Goal: Task Accomplishment & Management: Manage account settings

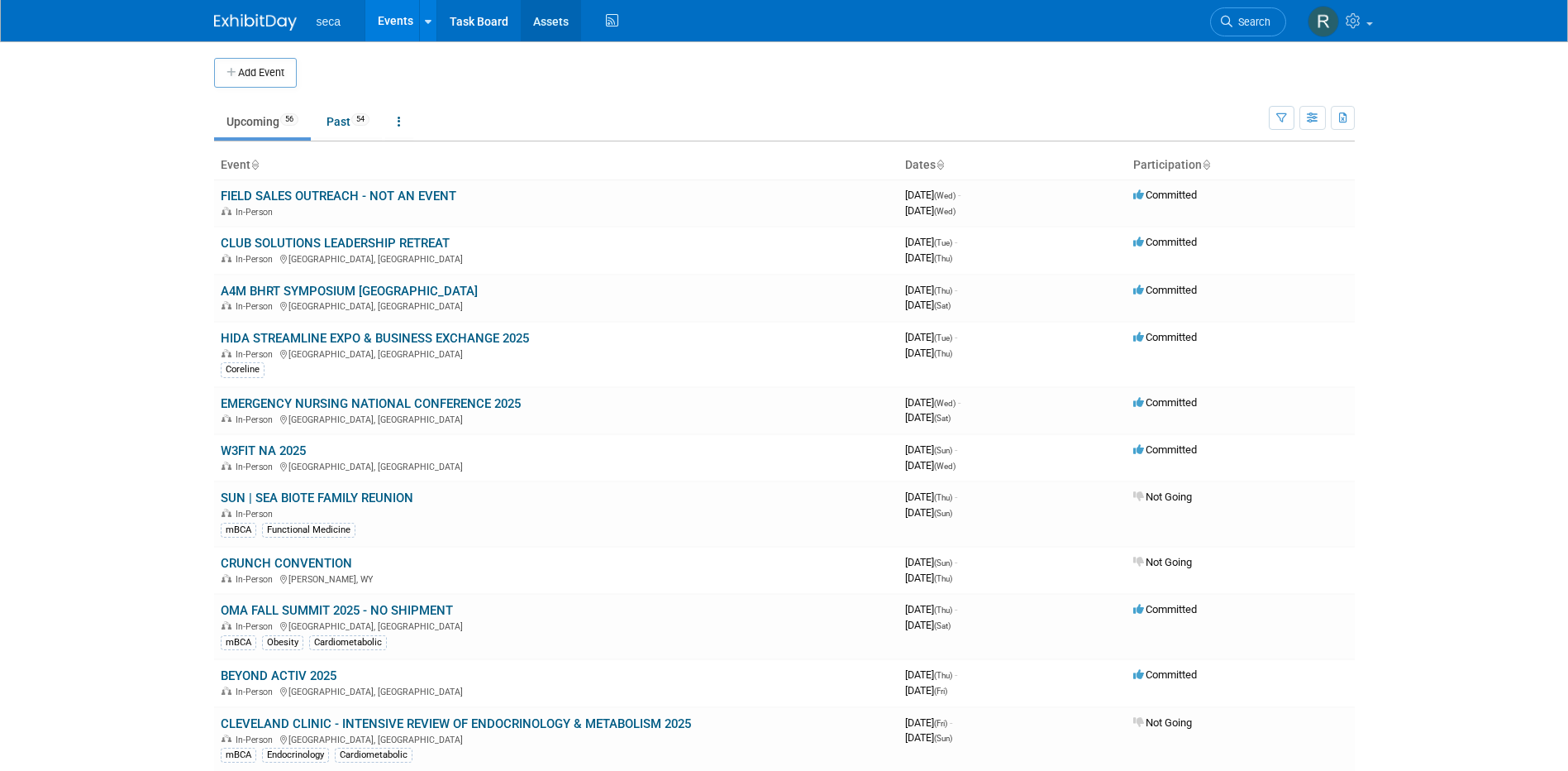
click at [567, 20] on link "Assets" at bounding box center [550, 20] width 60 height 41
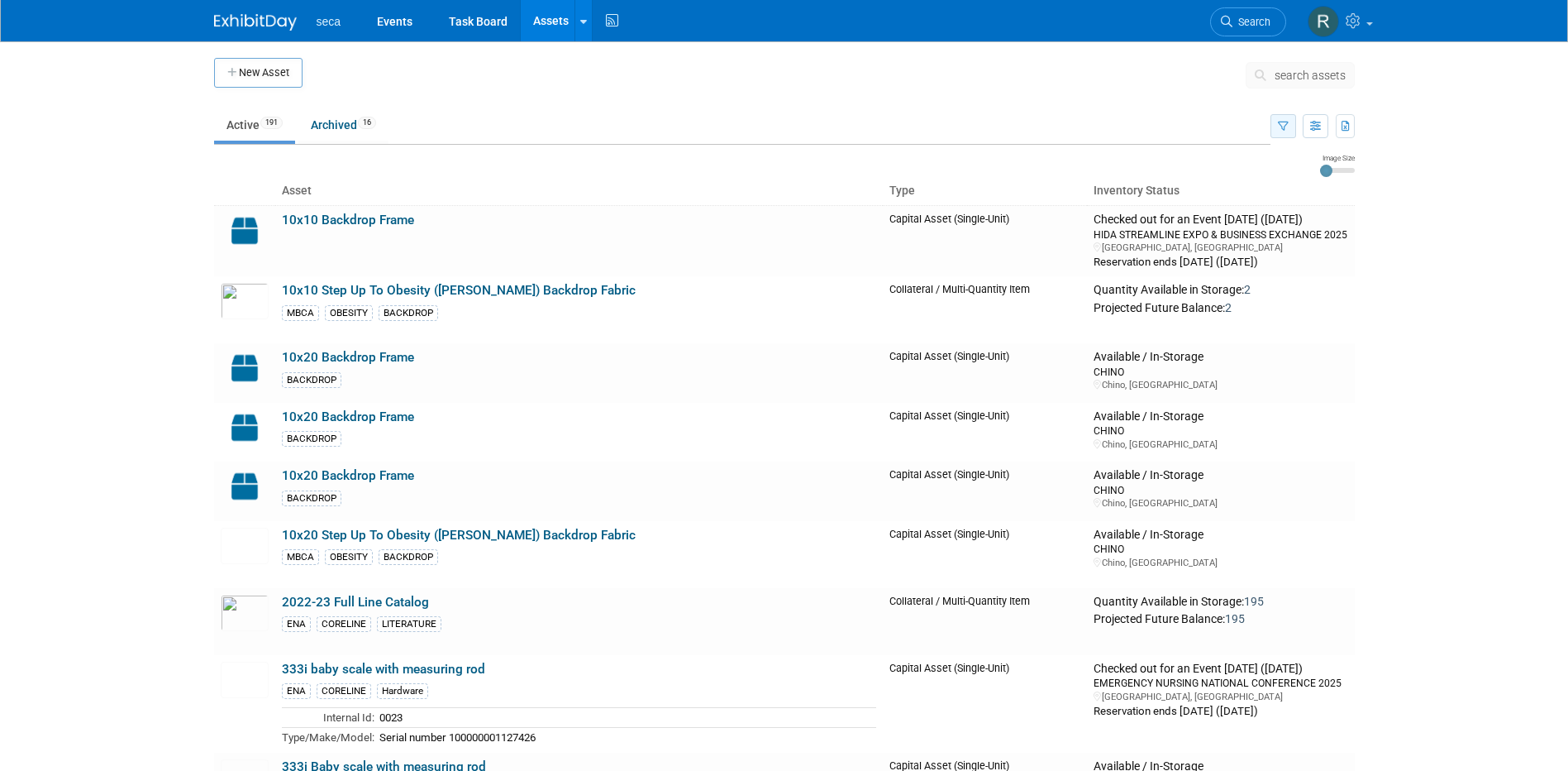
click at [1282, 126] on icon "button" at bounding box center [1282, 127] width 10 height 10
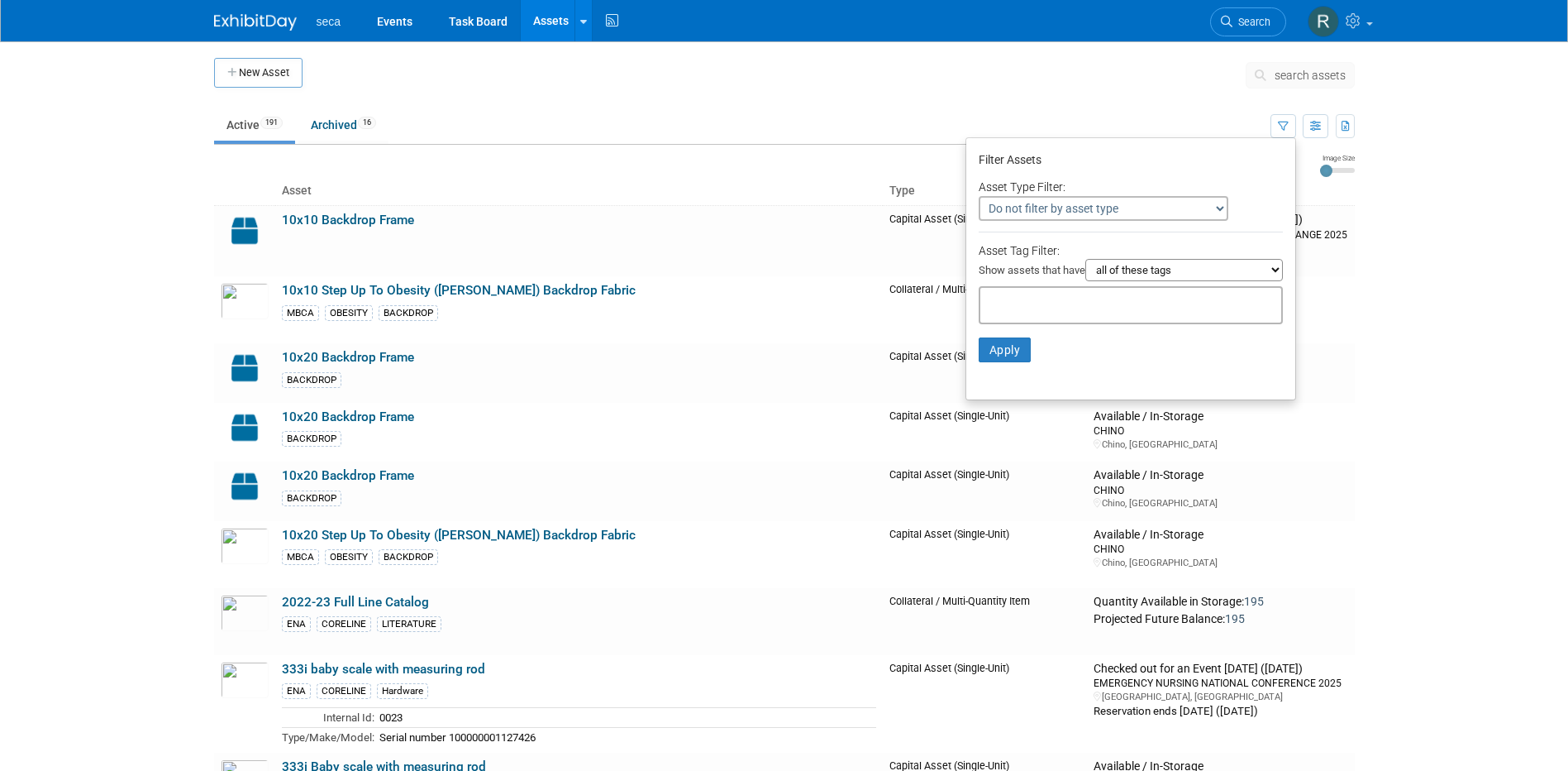
click at [1093, 205] on select "Do not filter by asset type Only show Single-Unit Capital Assets Only show Coll…" at bounding box center [1103, 208] width 250 height 24
click at [1199, 156] on div "Filter Assets" at bounding box center [1130, 161] width 304 height 25
click at [1139, 267] on select "all of these tags any one of these tags only and exactly these specific tags" at bounding box center [1183, 270] width 198 height 23
click at [1134, 154] on div "Filter Assets" at bounding box center [1130, 161] width 304 height 25
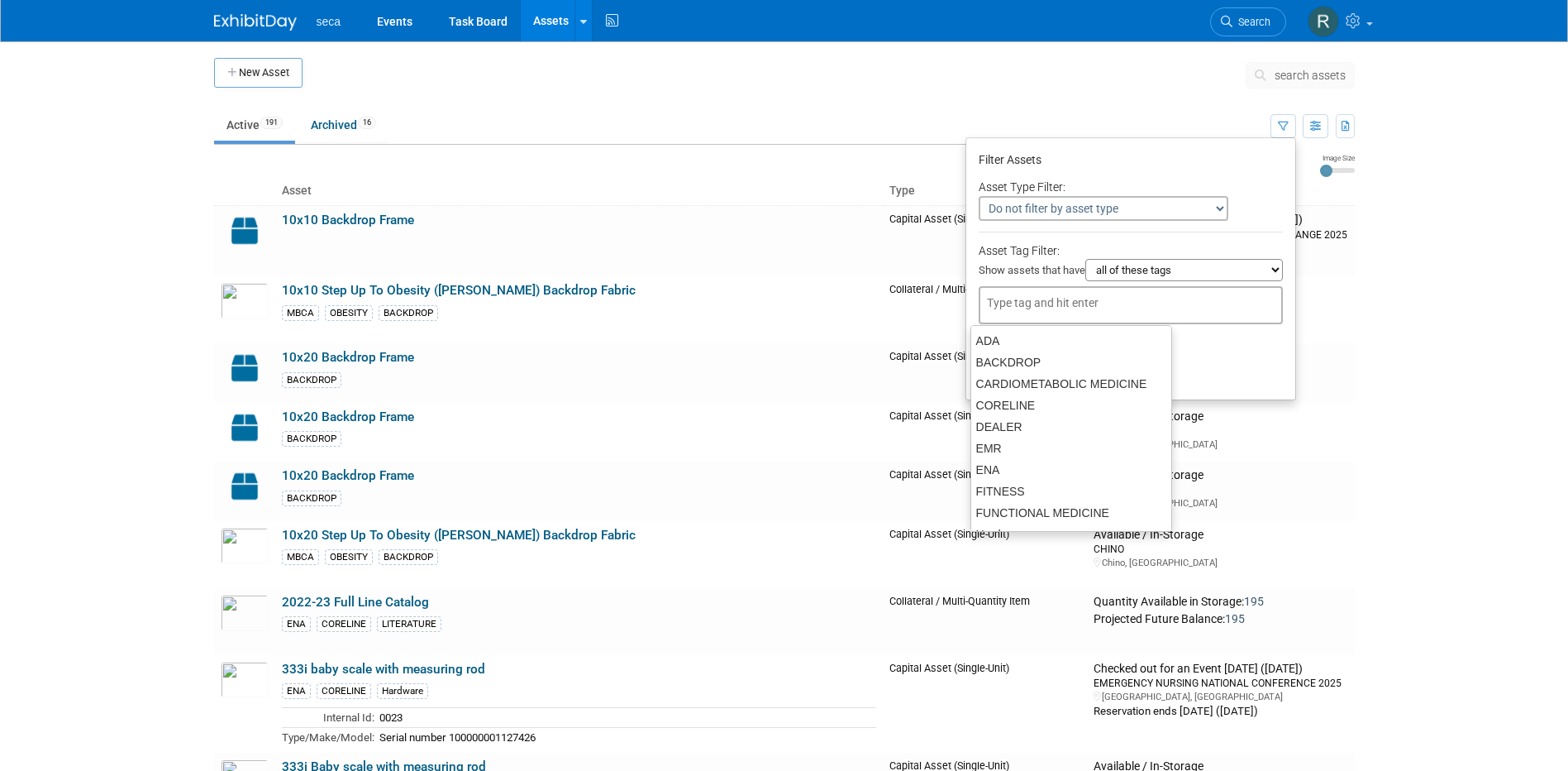
click at [1068, 301] on input "text" at bounding box center [1053, 302] width 132 height 17
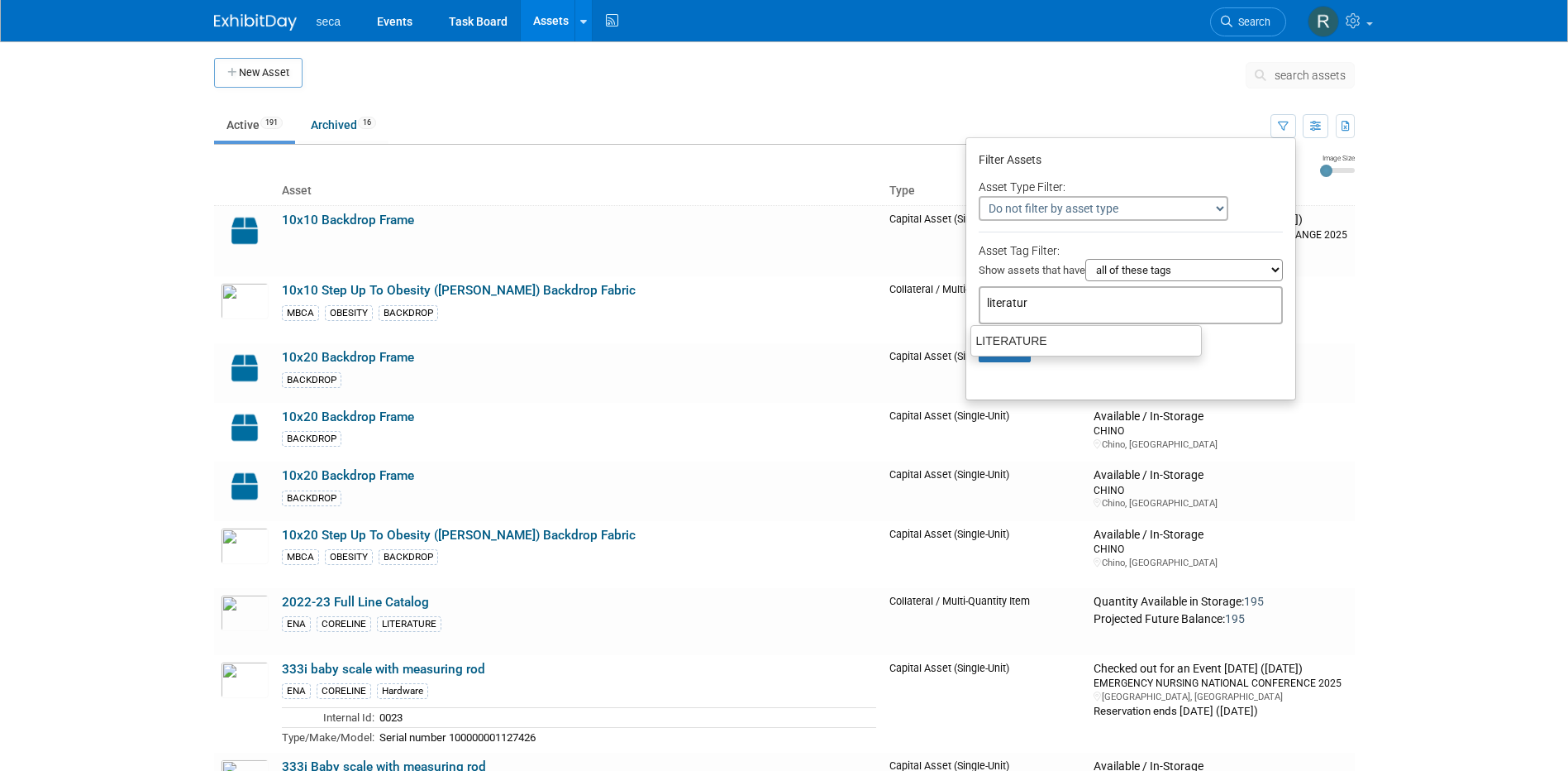
type input "literature"
click at [1054, 340] on div "LITERATURE" at bounding box center [1086, 341] width 232 height 24
type input "LITERATURE"
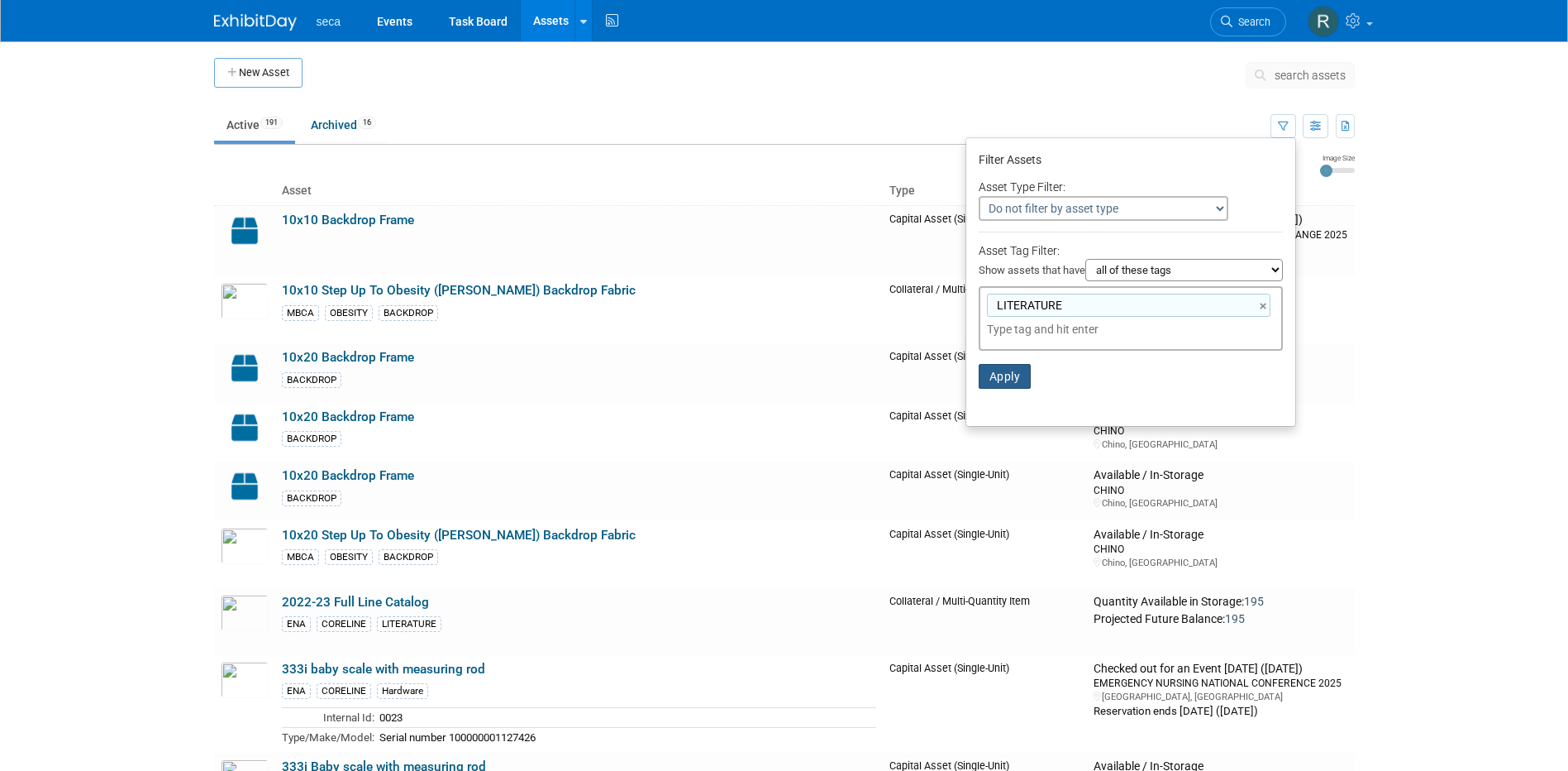
click at [1003, 373] on button "Apply" at bounding box center [1005, 376] width 53 height 24
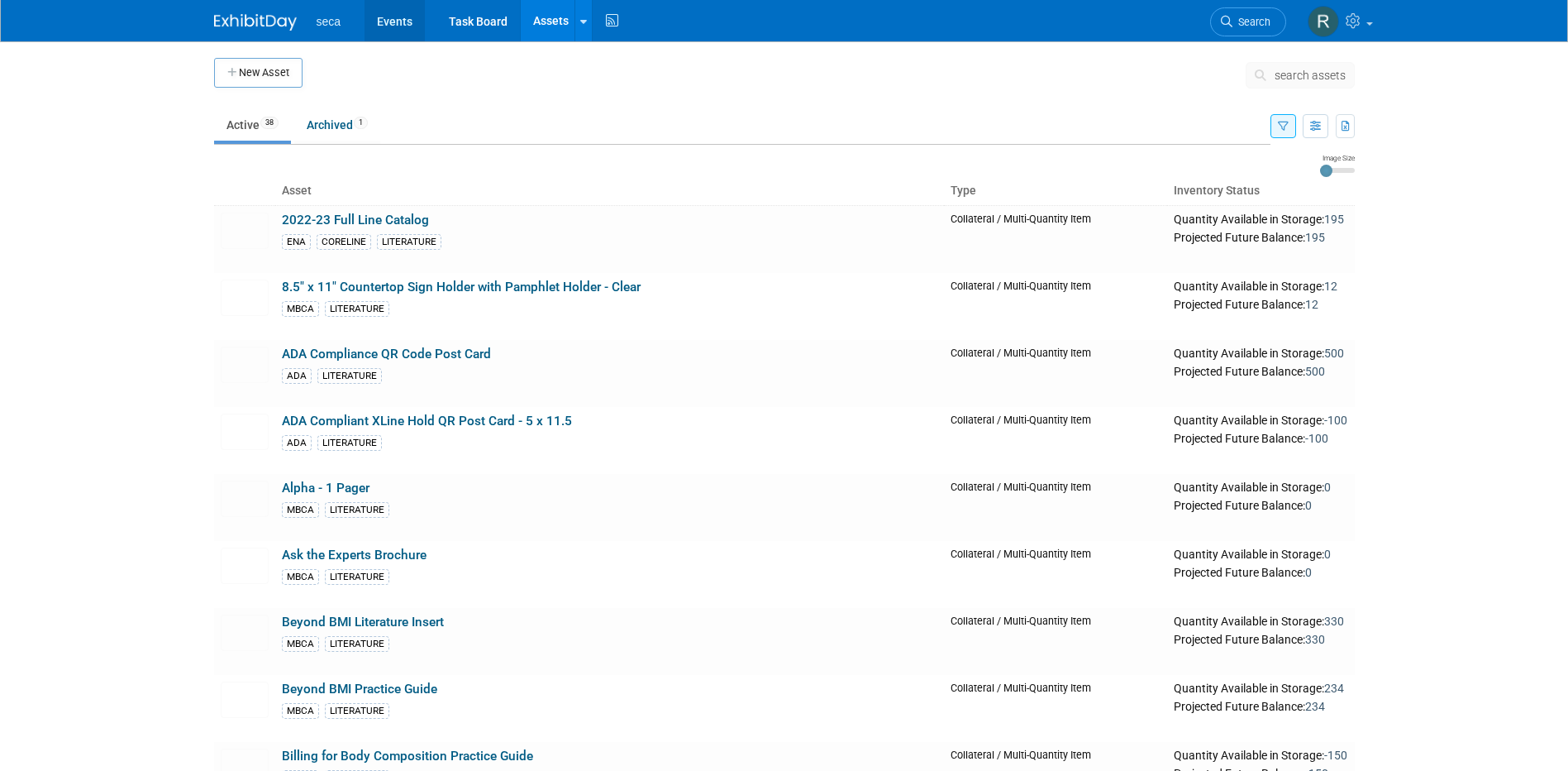
click at [390, 15] on link "Events" at bounding box center [394, 20] width 60 height 41
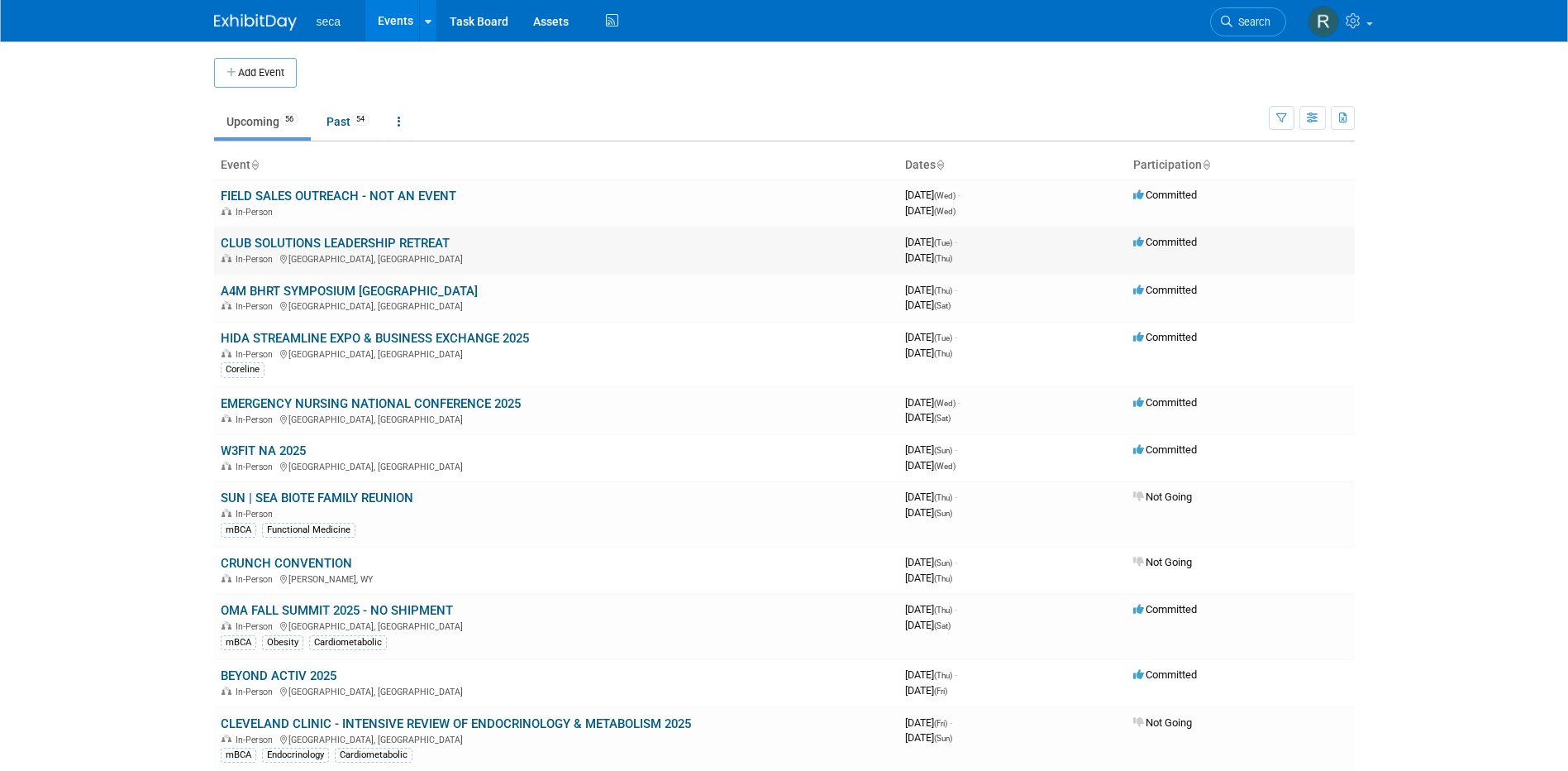
scroll to position [83, 0]
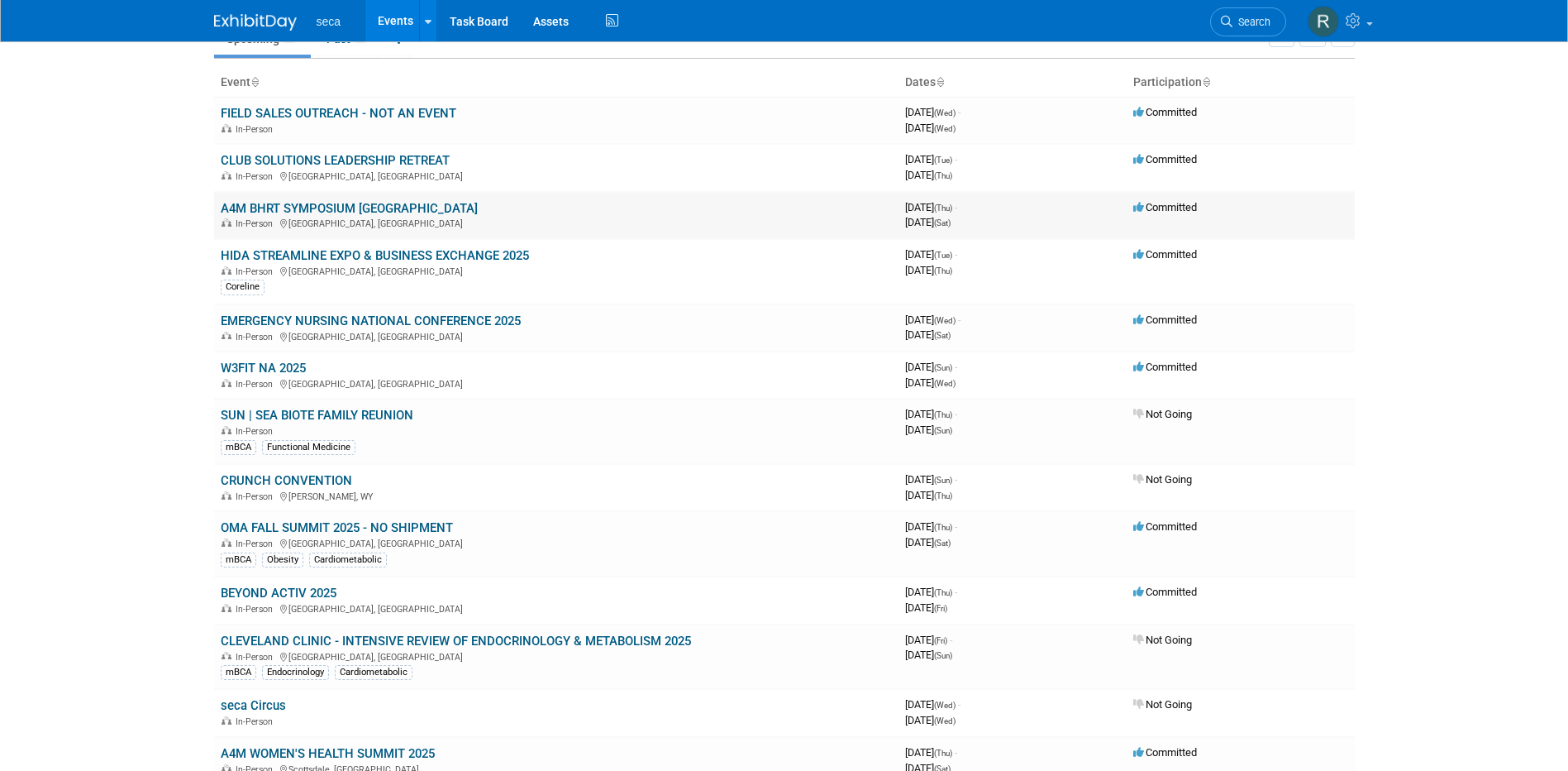
click at [378, 207] on link "A4M BHRT SYMPOSIUM [GEOGRAPHIC_DATA]" at bounding box center [348, 208] width 257 height 15
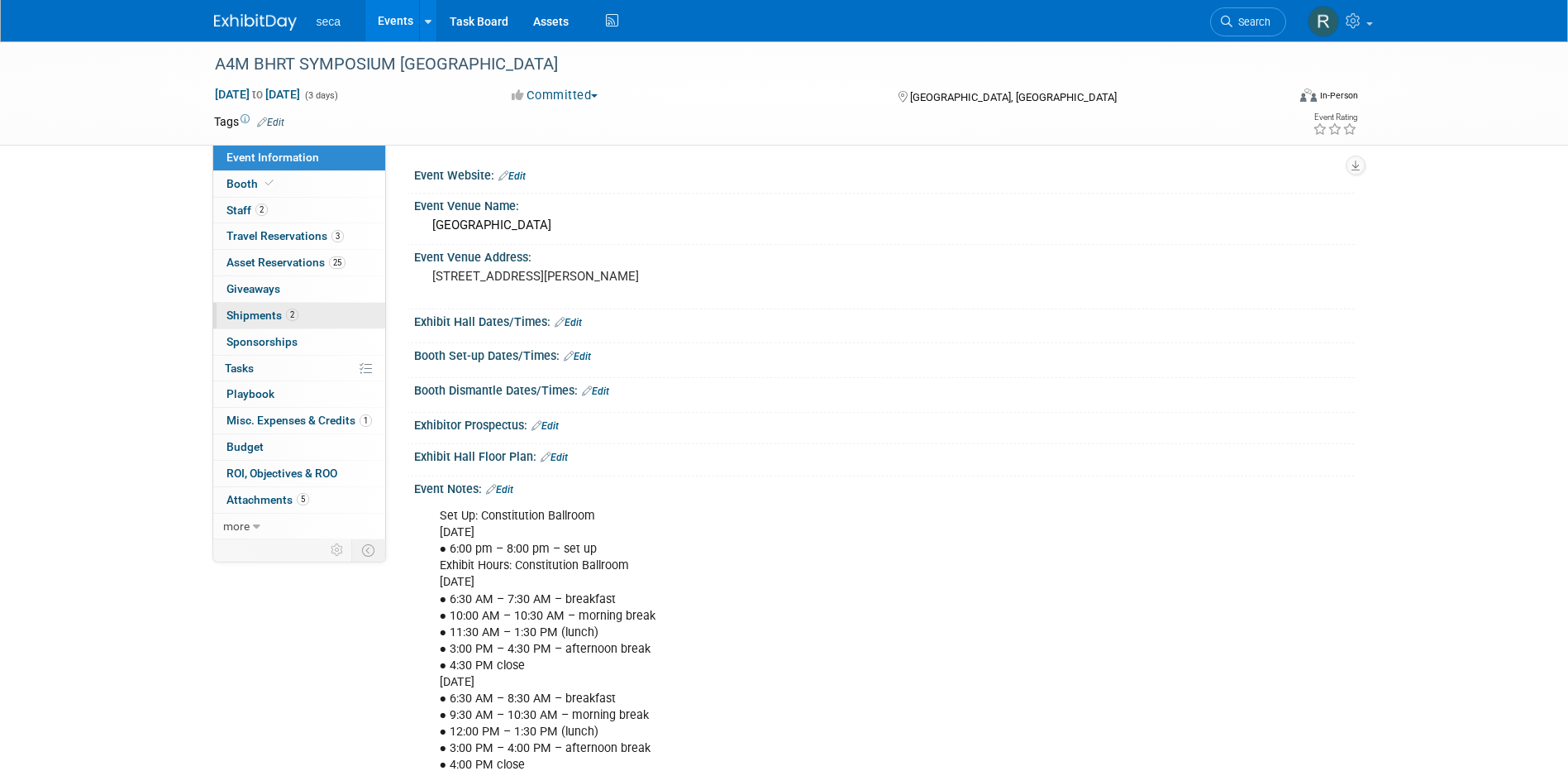
click at [274, 312] on span "Shipments 2" at bounding box center [262, 314] width 72 height 13
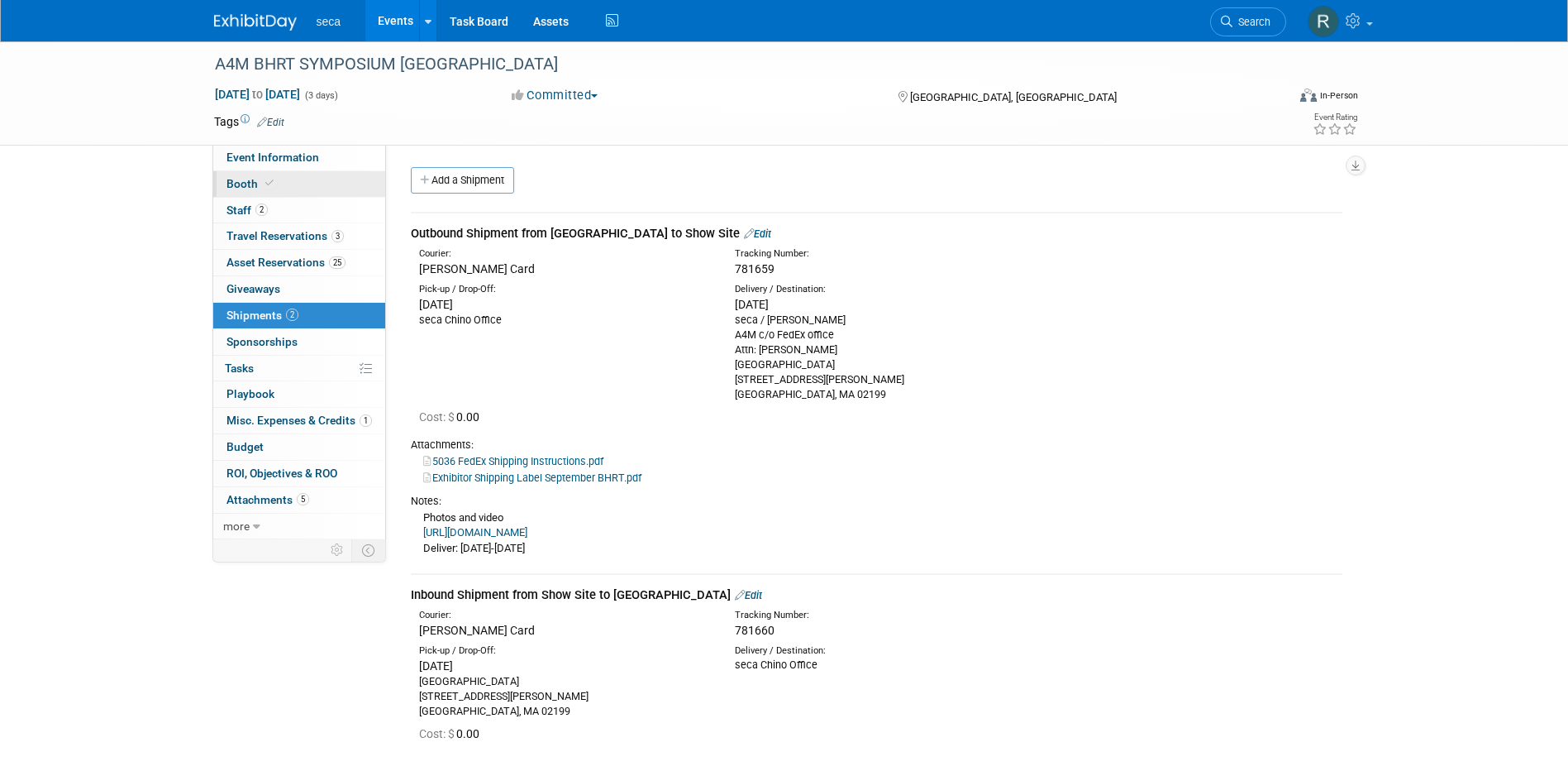
click at [272, 183] on span at bounding box center [269, 183] width 15 height 12
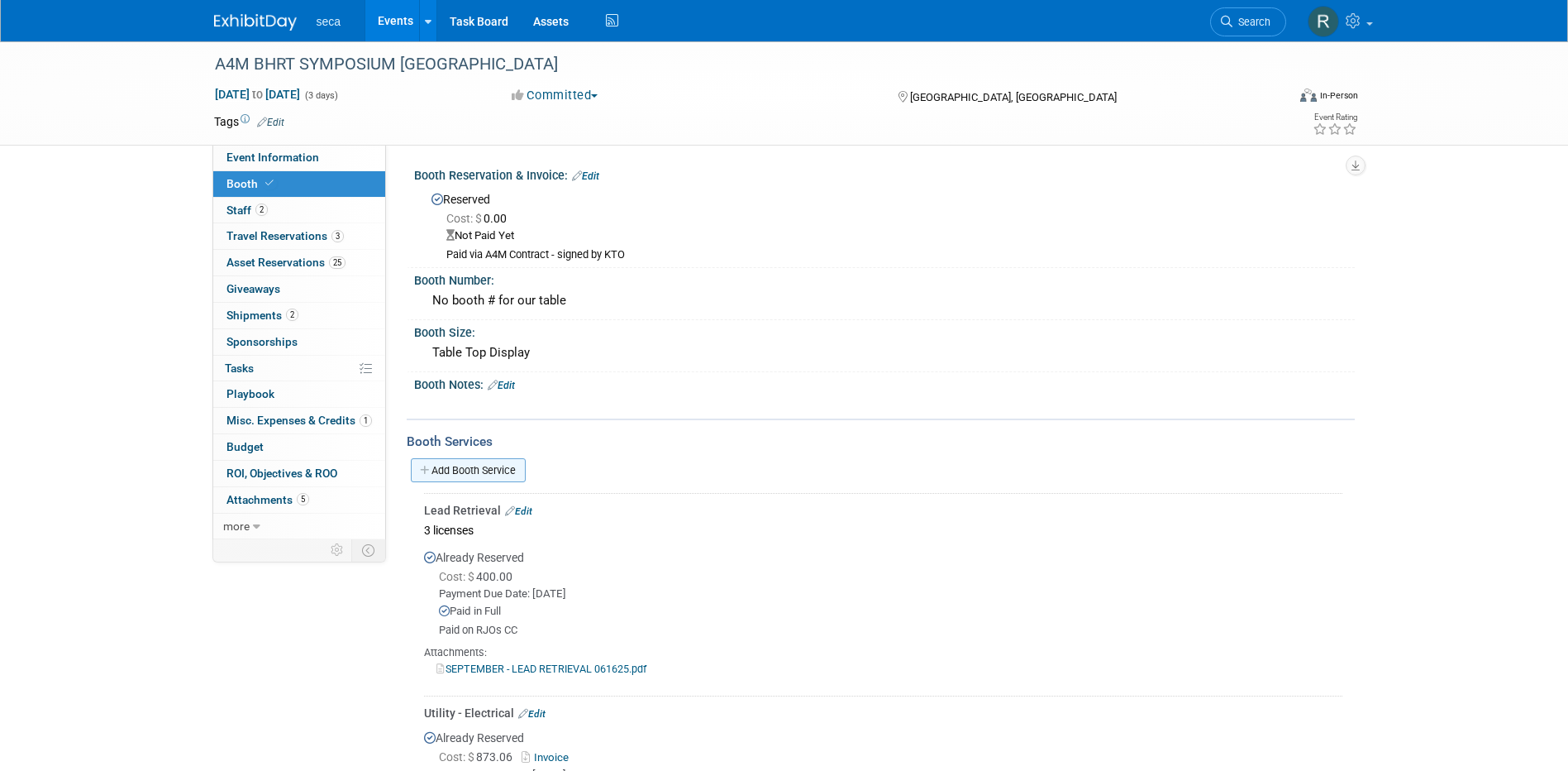
click at [484, 469] on link "Add Booth Service" at bounding box center [468, 470] width 115 height 24
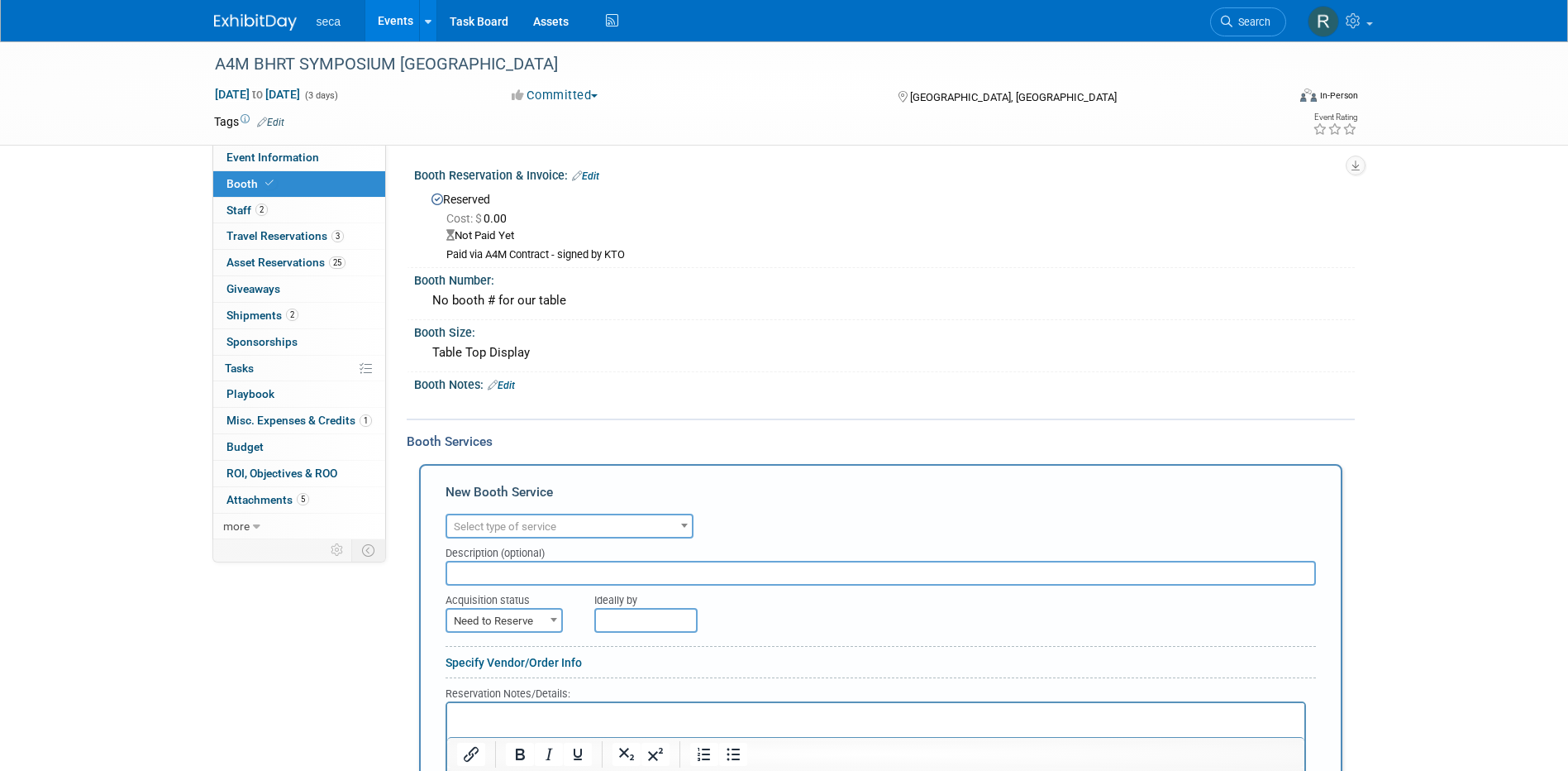
click at [565, 525] on span "Select type of service" at bounding box center [569, 526] width 245 height 24
type input "mat"
select select "10"
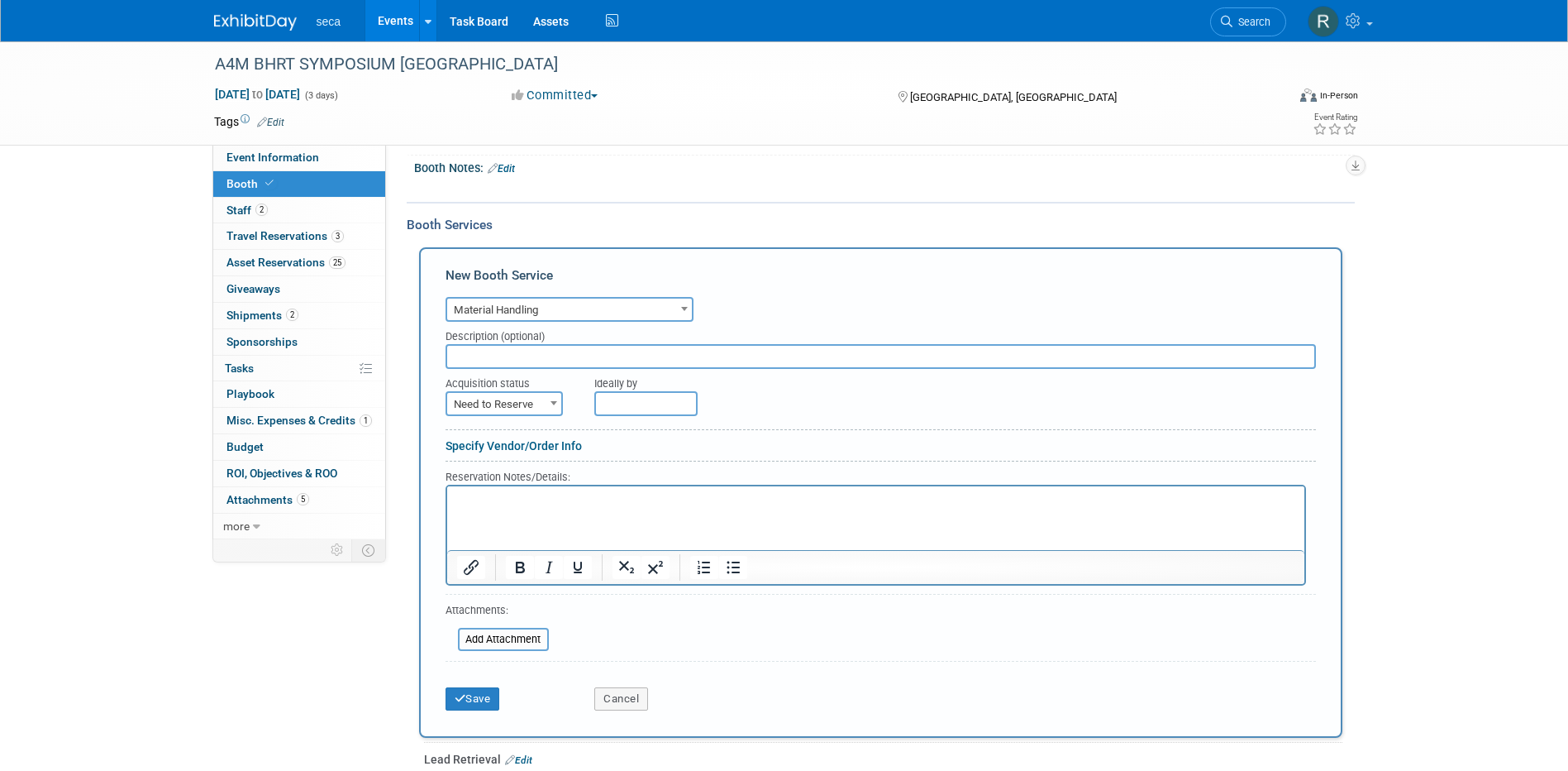
scroll to position [248, 0]
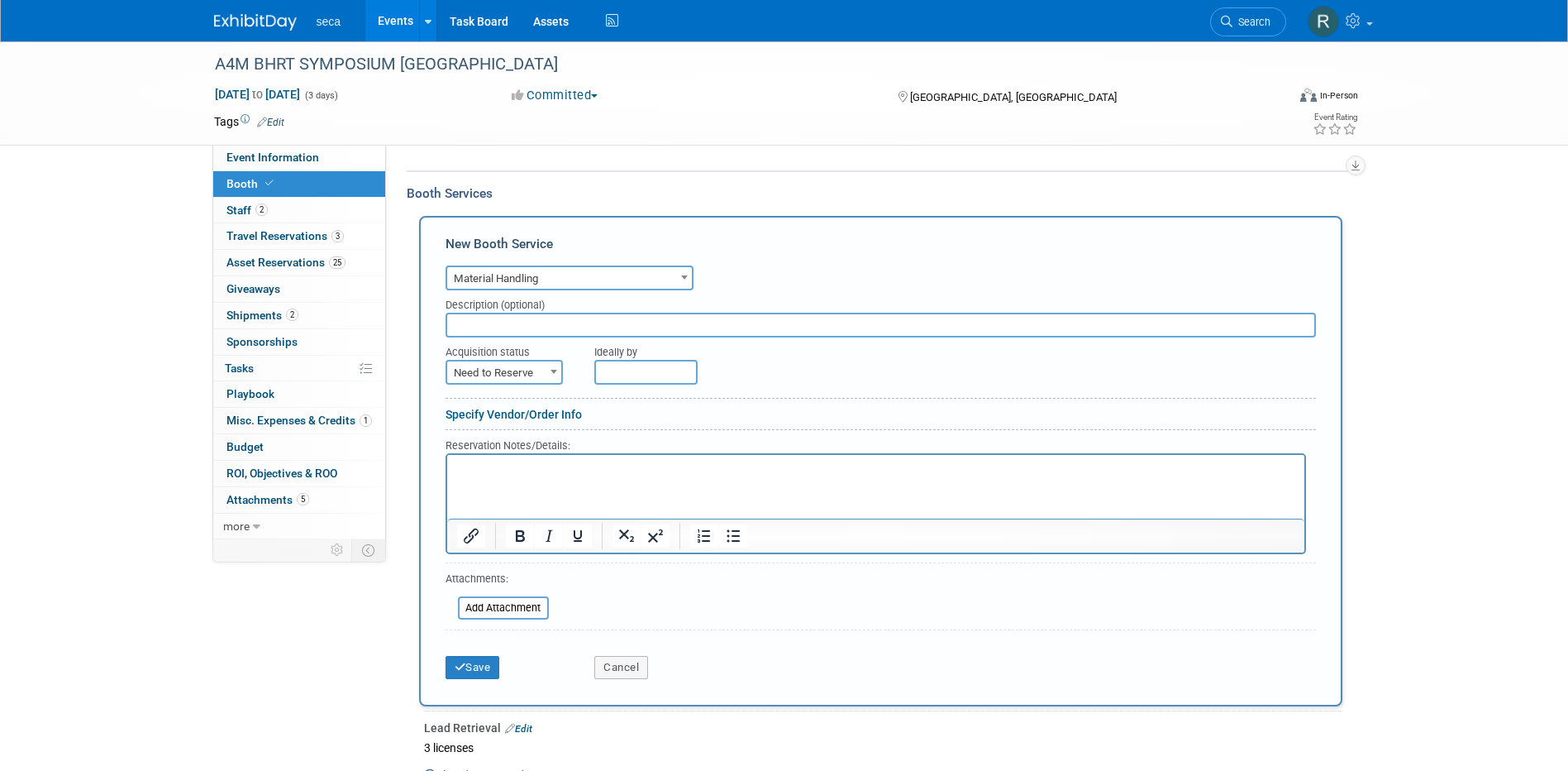
click at [595, 322] on input "text" at bounding box center [880, 325] width 870 height 24
click at [641, 663] on button "Cancel" at bounding box center [621, 667] width 54 height 24
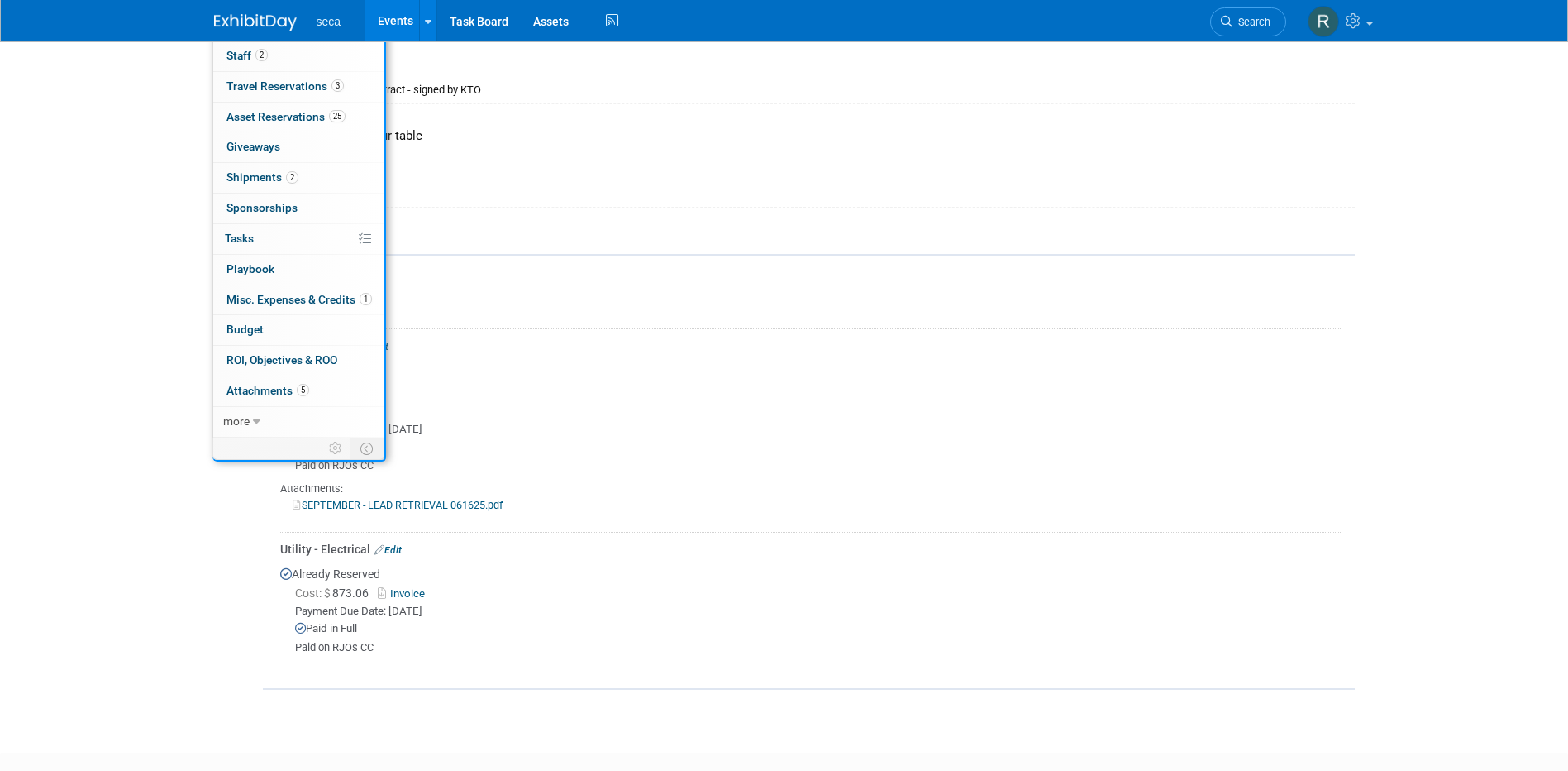
scroll to position [157, 0]
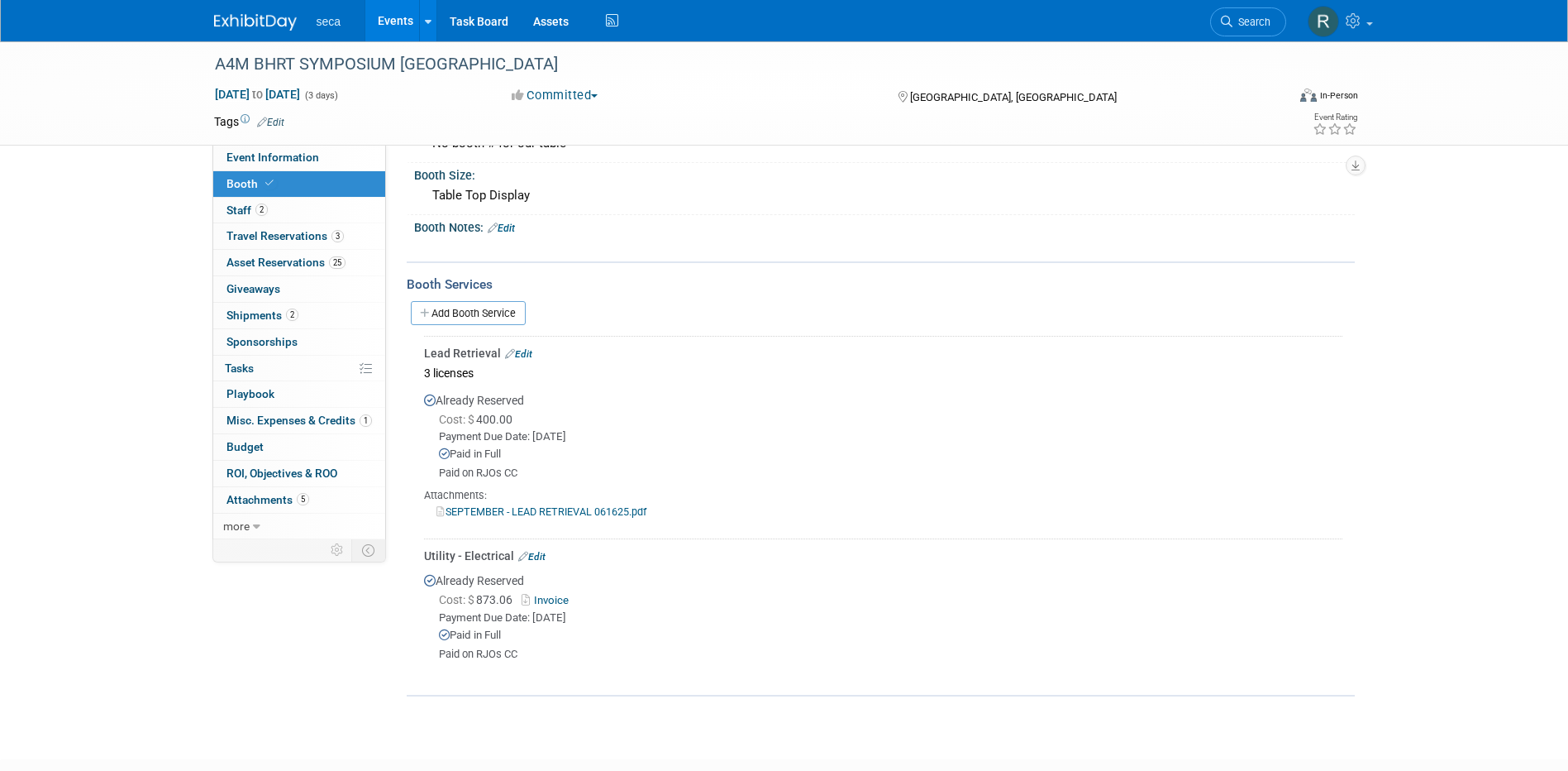
click at [388, 25] on link "Events" at bounding box center [395, 20] width 60 height 41
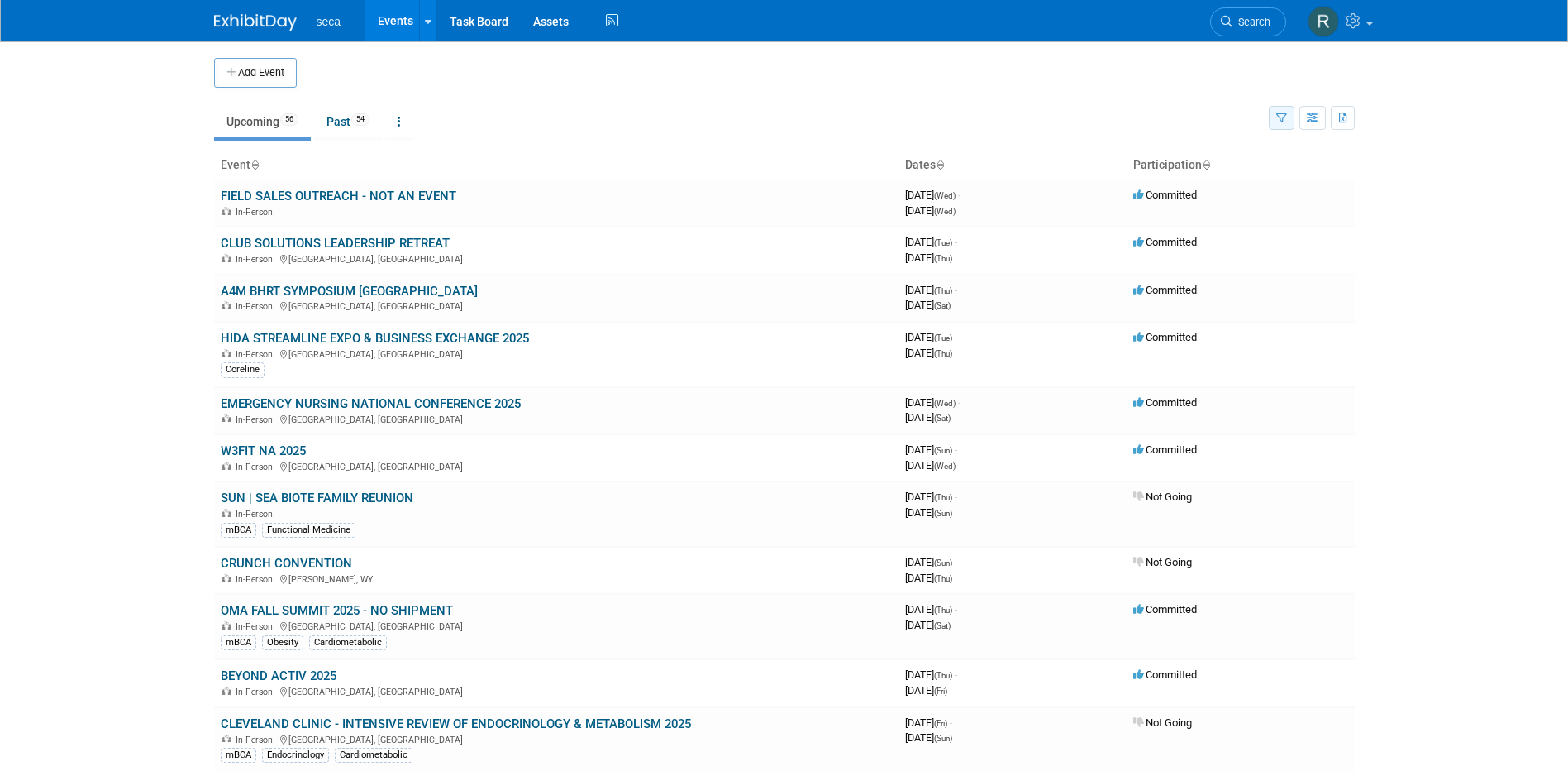
click at [1280, 116] on icon "button" at bounding box center [1282, 118] width 10 height 10
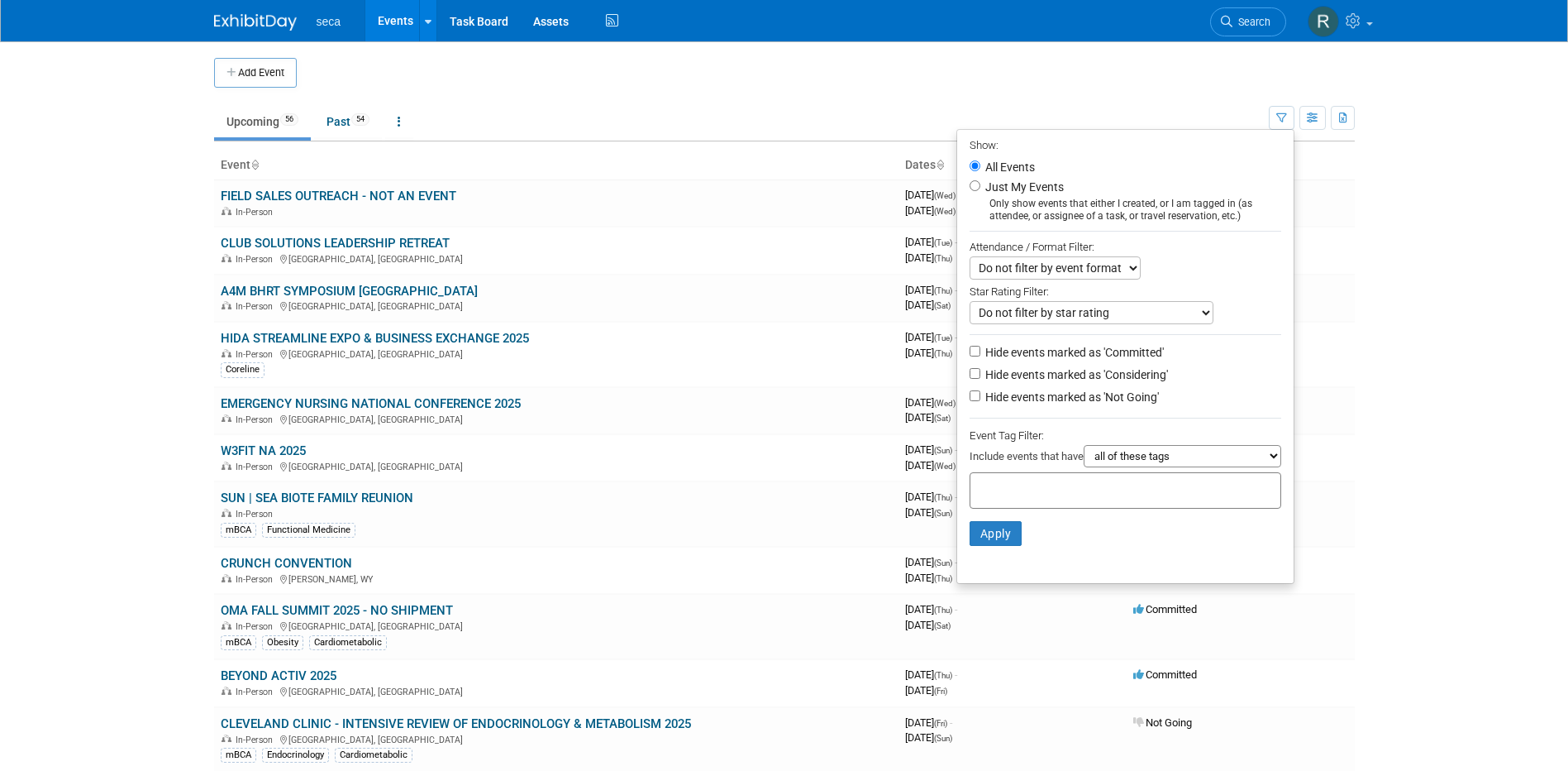
click at [972, 401] on li "Hide events marked as 'Not Going'" at bounding box center [1125, 398] width 336 height 23
click at [982, 375] on label "Hide events marked as 'Considering'" at bounding box center [1075, 374] width 186 height 17
click at [974, 375] on input "Hide events marked as 'Considering'" at bounding box center [974, 373] width 10 height 10
checkbox input "true"
click at [969, 400] on input "Hide events marked as 'Not Going'" at bounding box center [974, 396] width 10 height 10
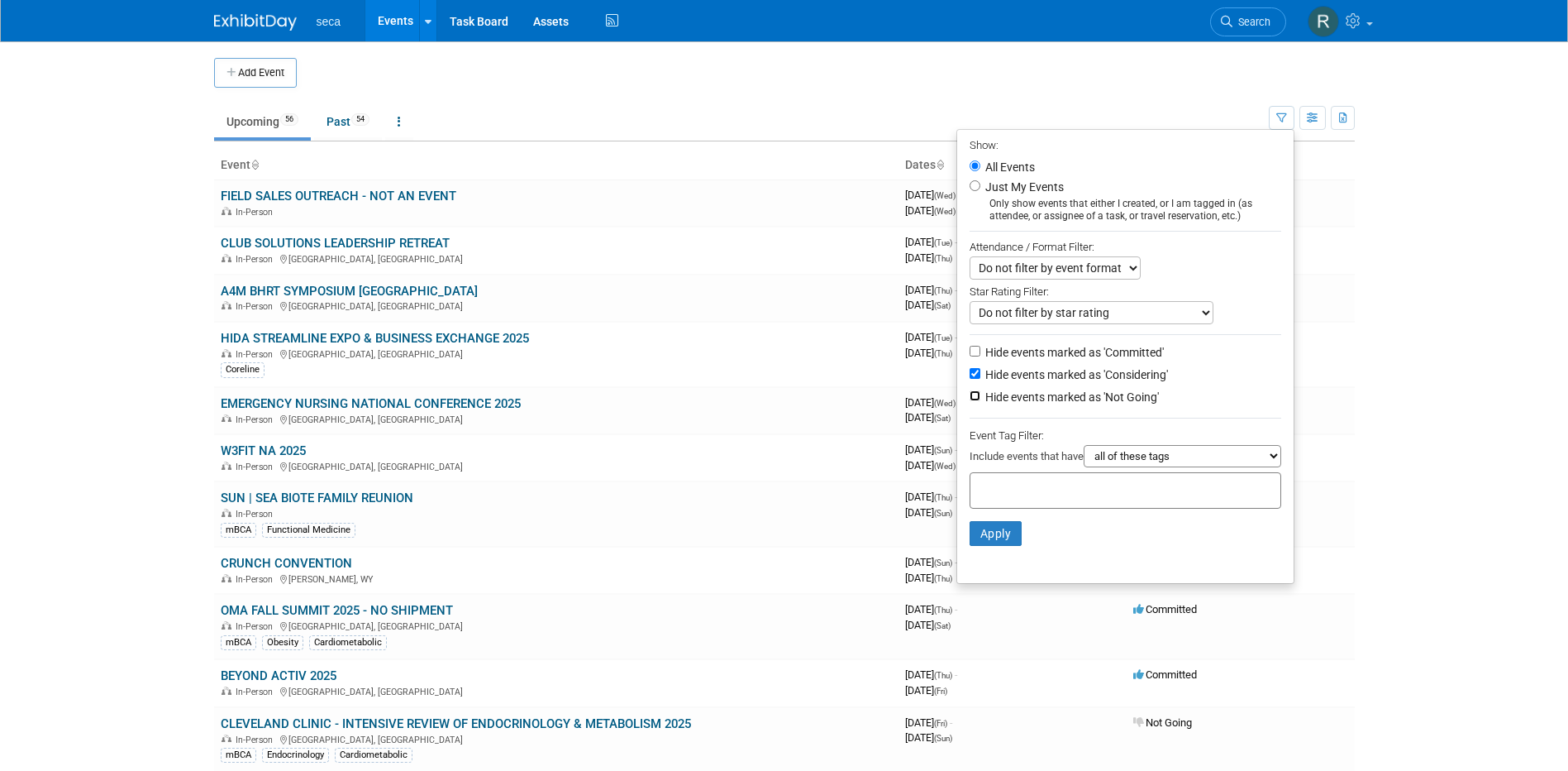
checkbox input "true"
click at [991, 542] on button "Apply" at bounding box center [995, 533] width 53 height 24
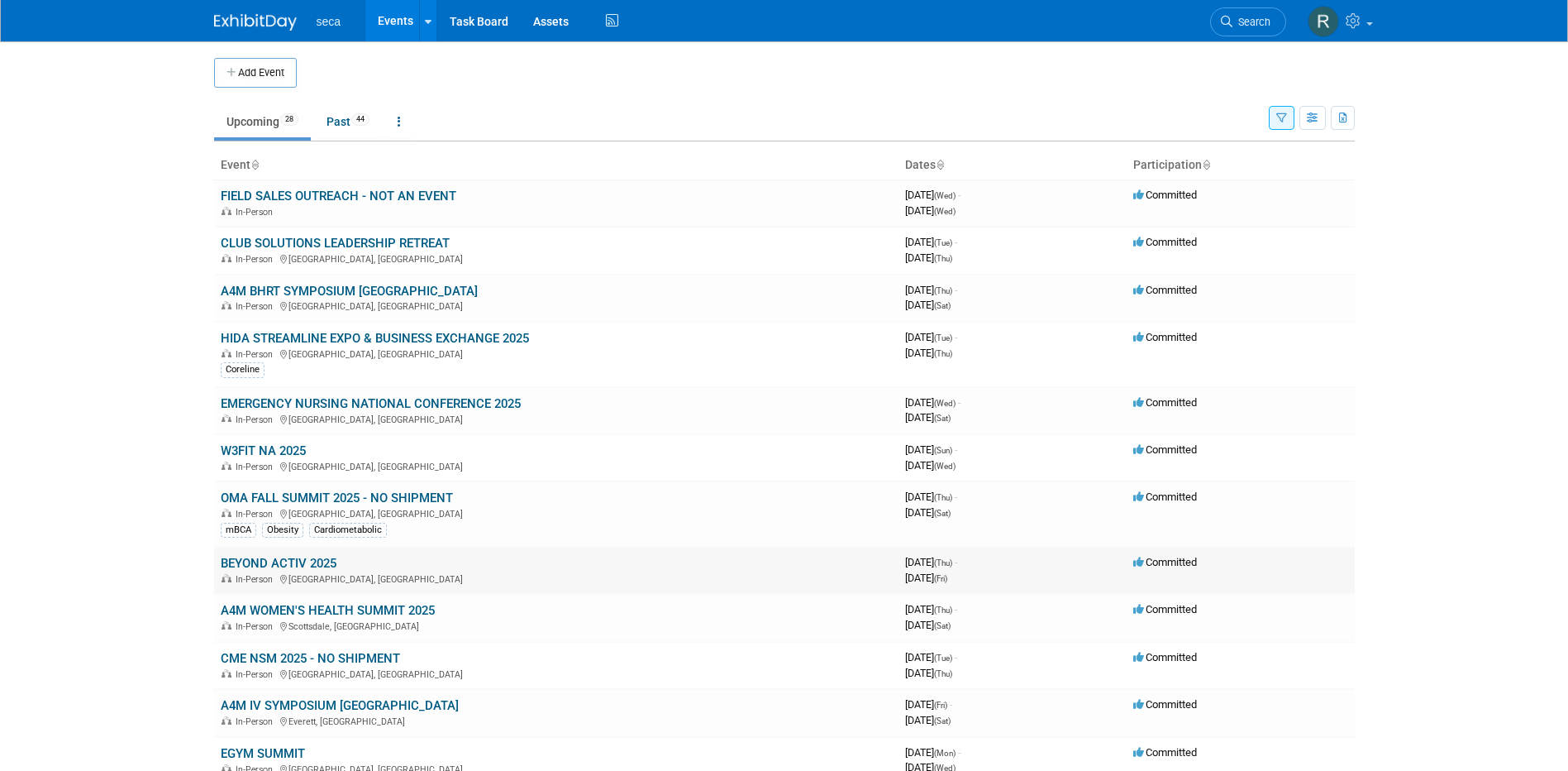
click at [313, 565] on link "BEYOND ACTIV 2025" at bounding box center [278, 563] width 116 height 15
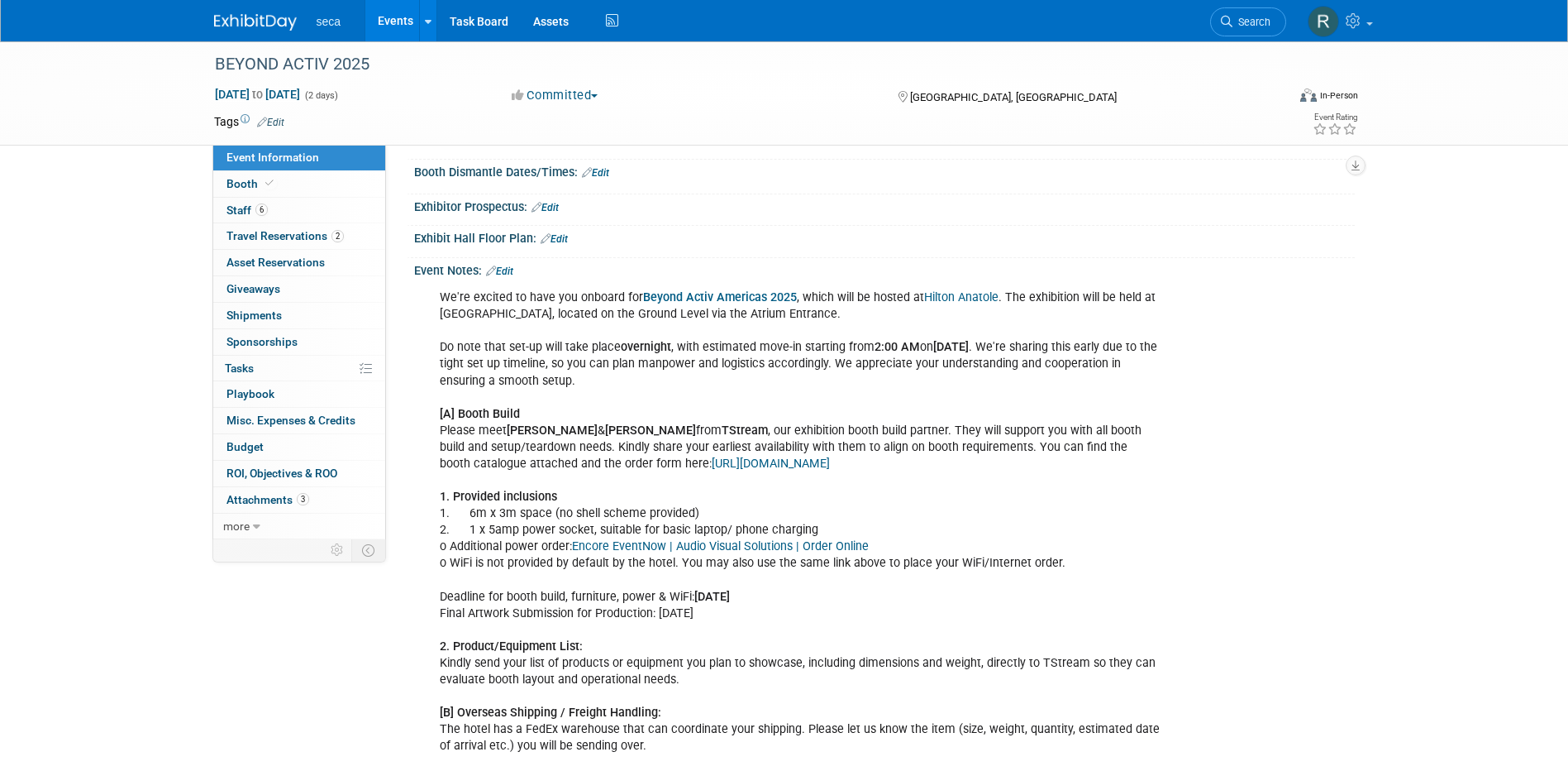
scroll to position [248, 0]
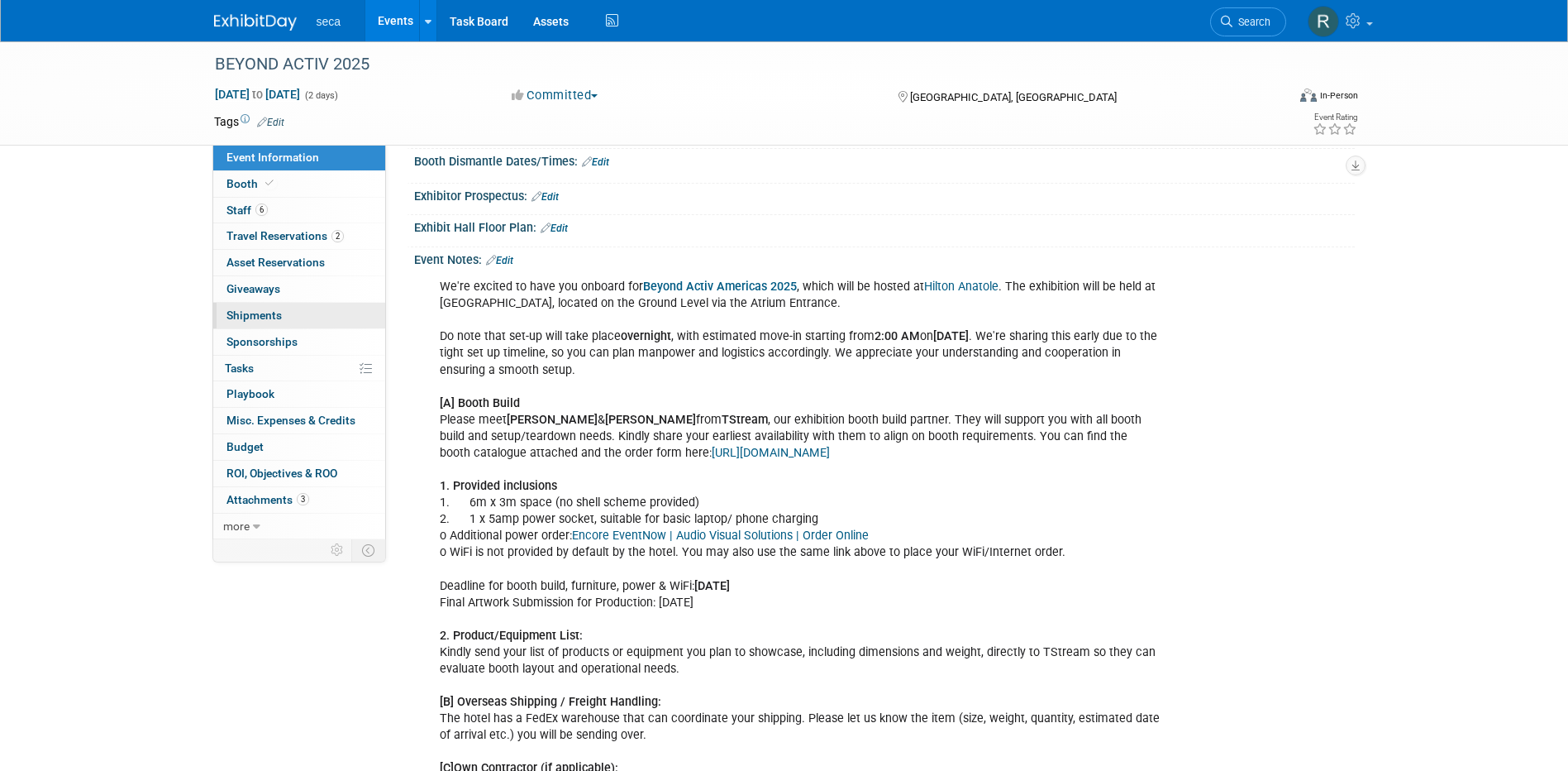
click at [255, 308] on span "Shipments 0" at bounding box center [254, 314] width 56 height 13
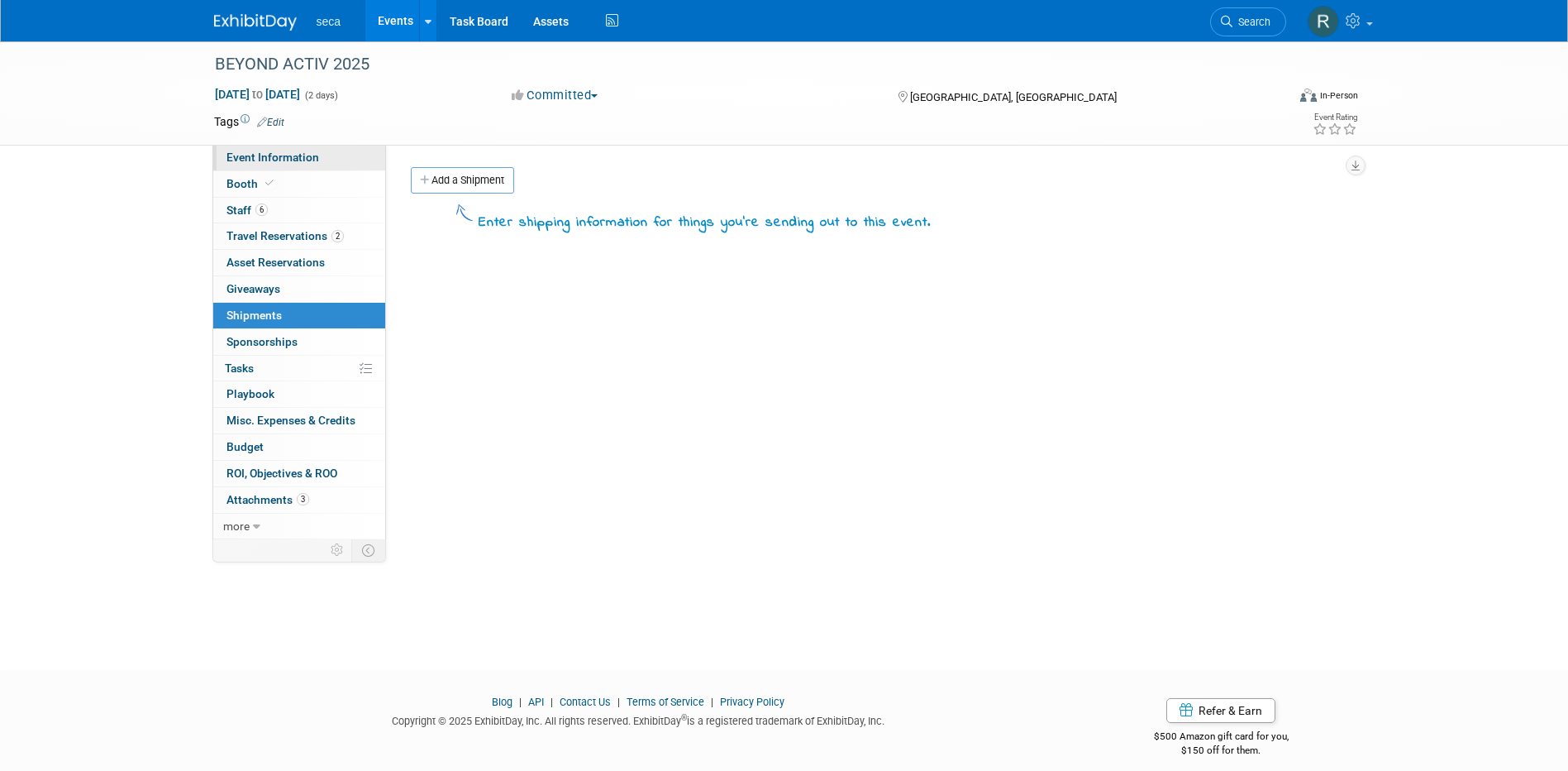
click at [317, 152] on link "Event Information" at bounding box center [299, 157] width 172 height 25
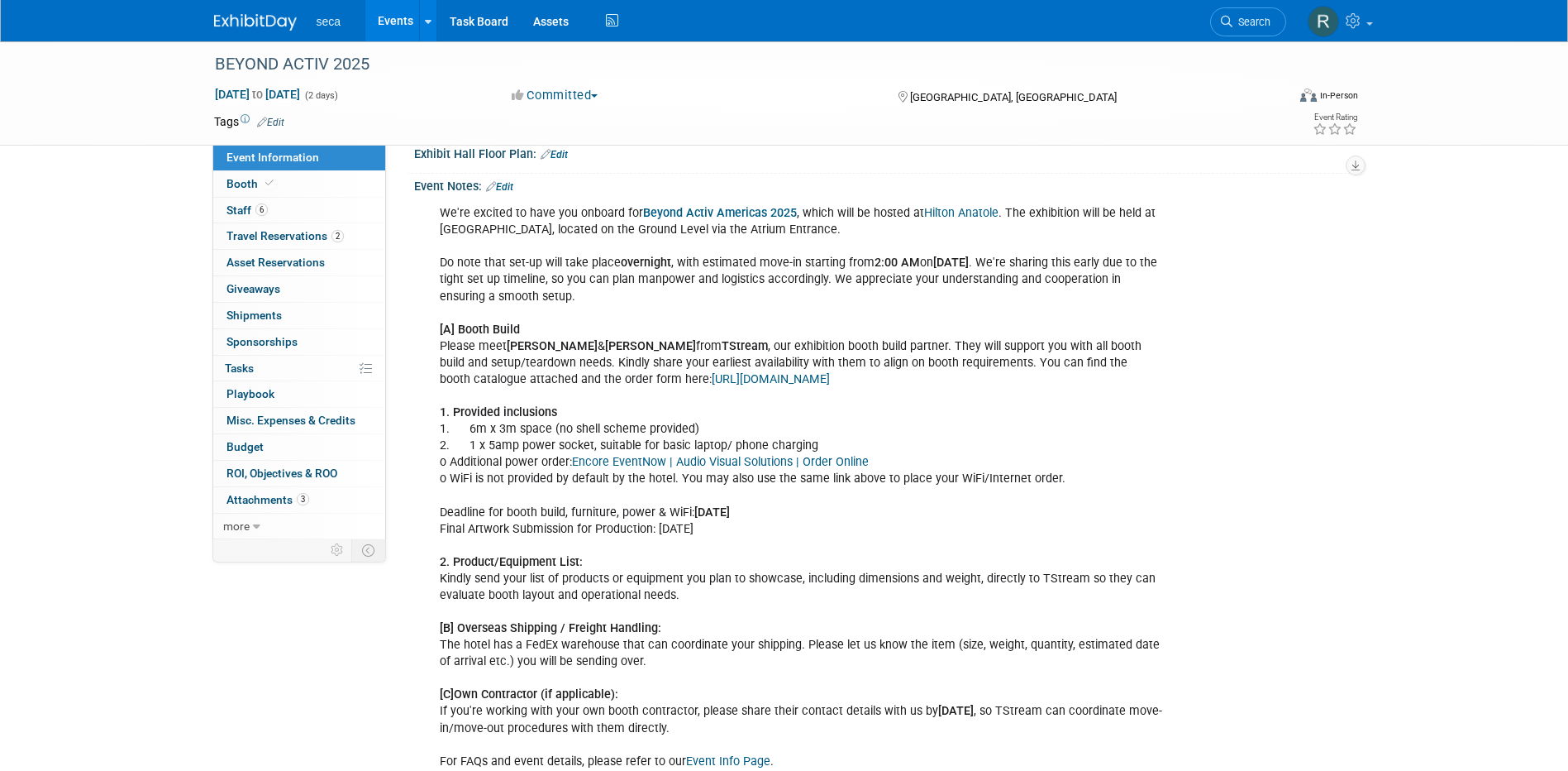
scroll to position [283, 0]
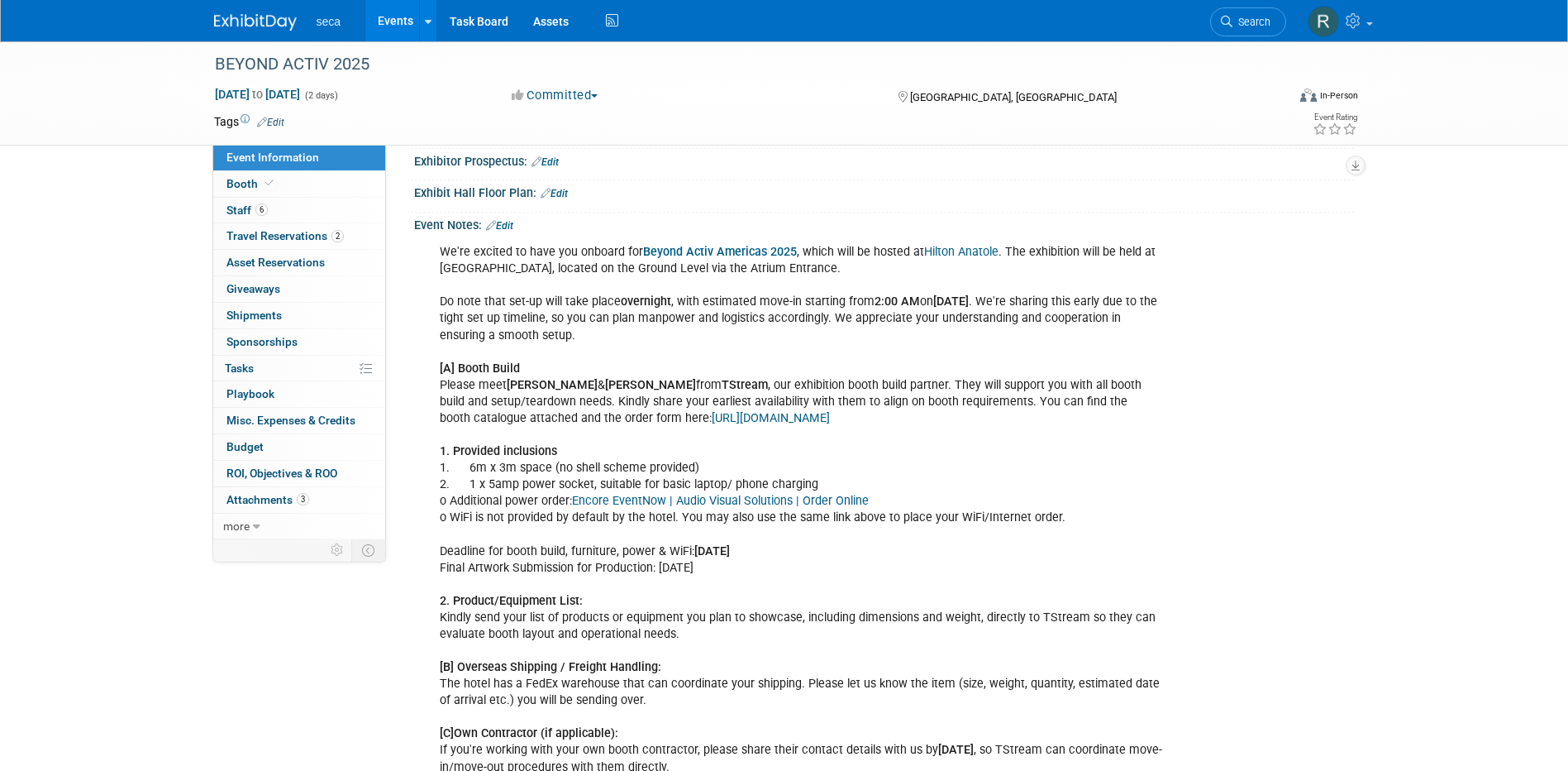
click at [710, 252] on b "Beyond Activ Americas 2025" at bounding box center [719, 252] width 154 height 14
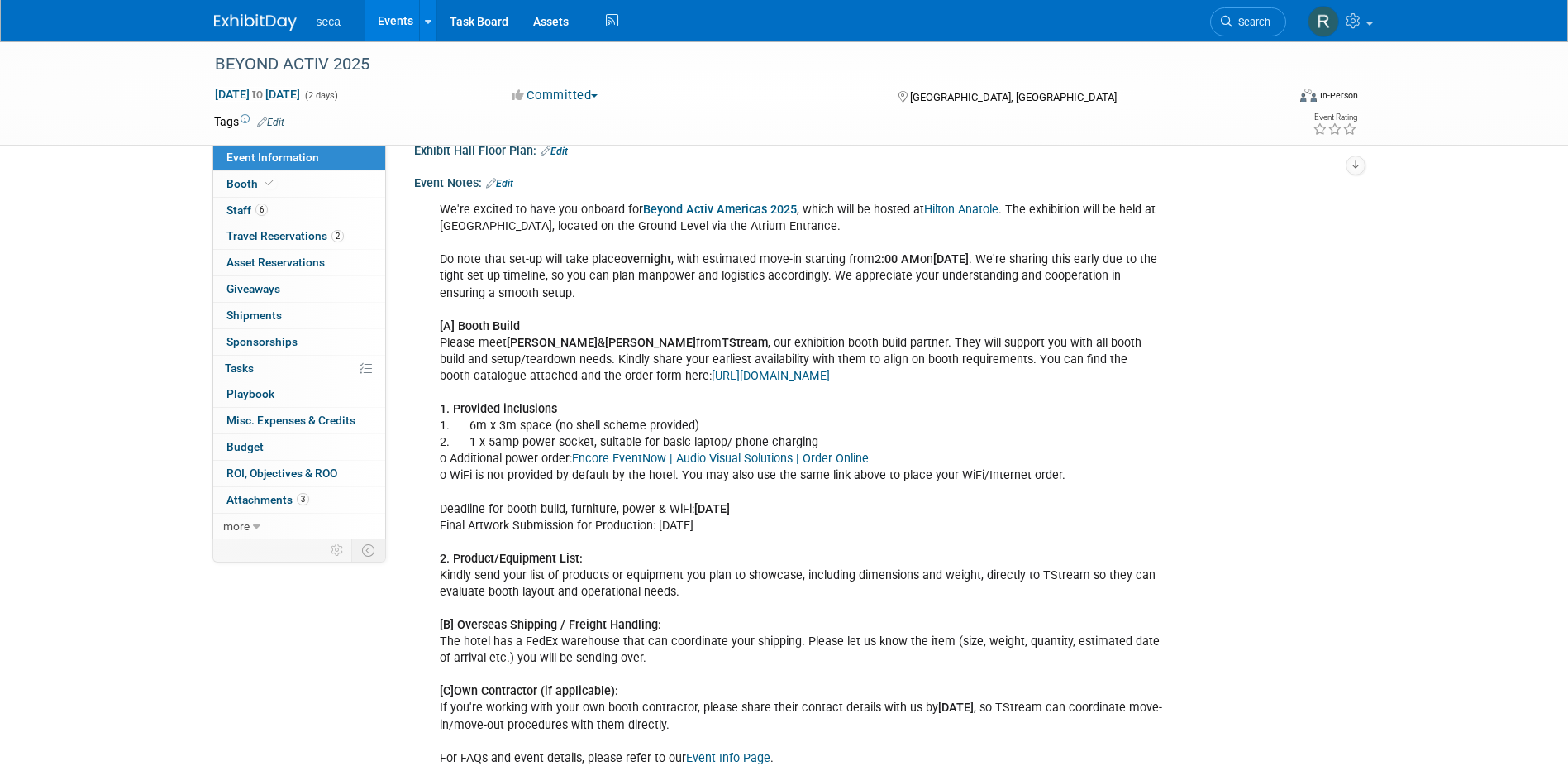
scroll to position [366, 0]
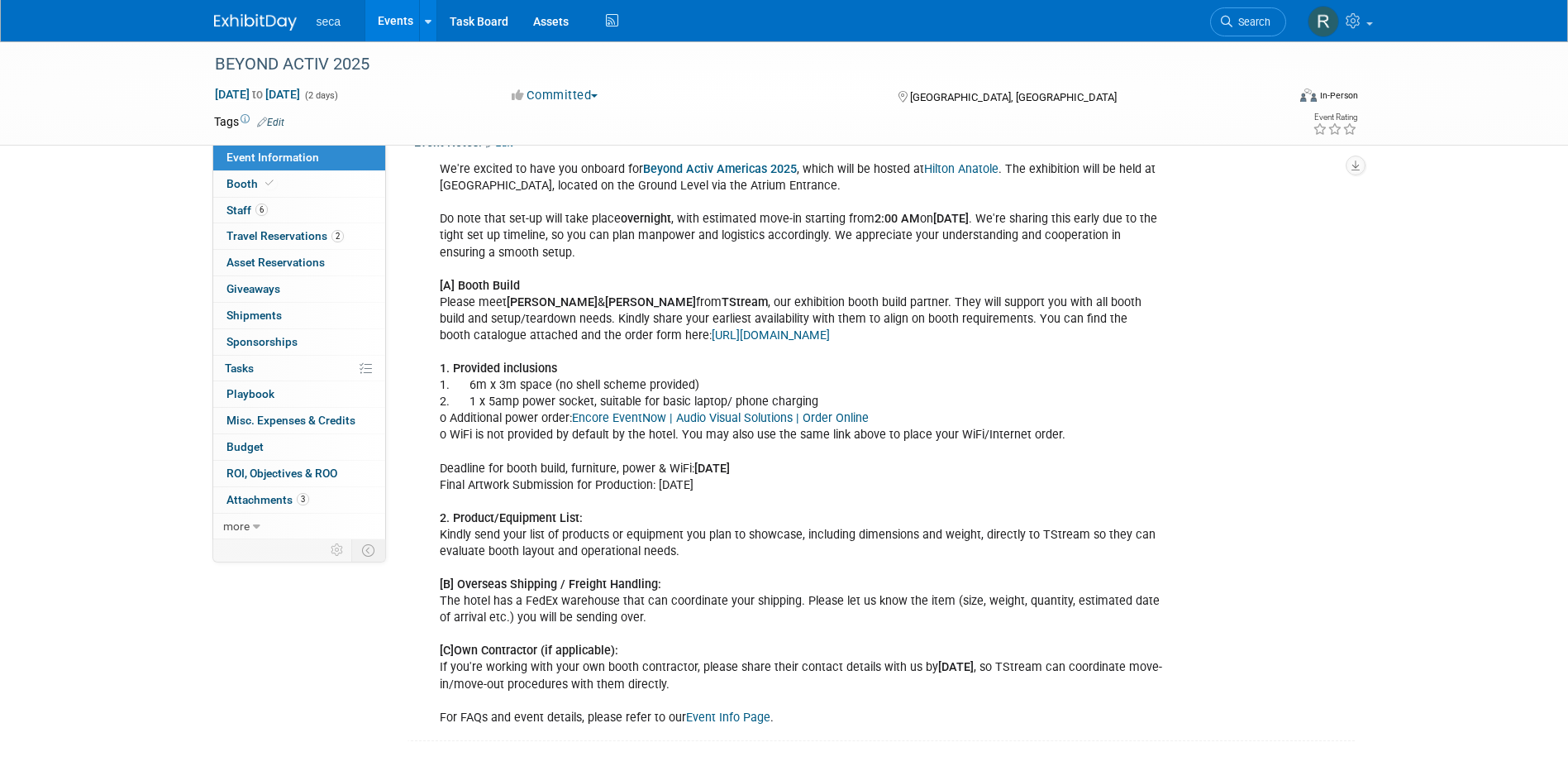
click at [792, 425] on link "Encore EventNow | Audio Visual Solutions | Order Online" at bounding box center [720, 418] width 297 height 14
click at [249, 190] on link "Booth" at bounding box center [299, 183] width 172 height 25
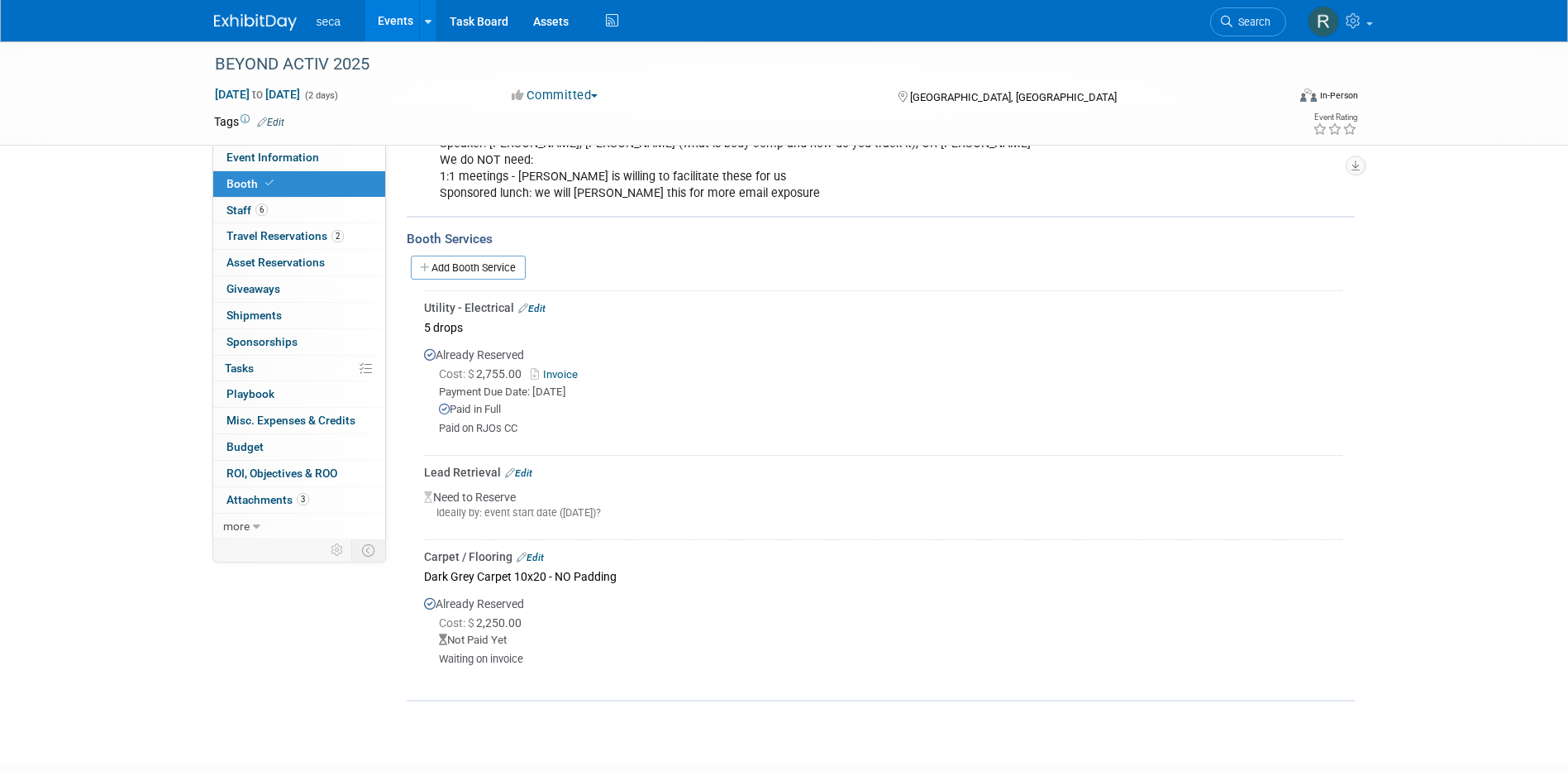
scroll to position [331, 0]
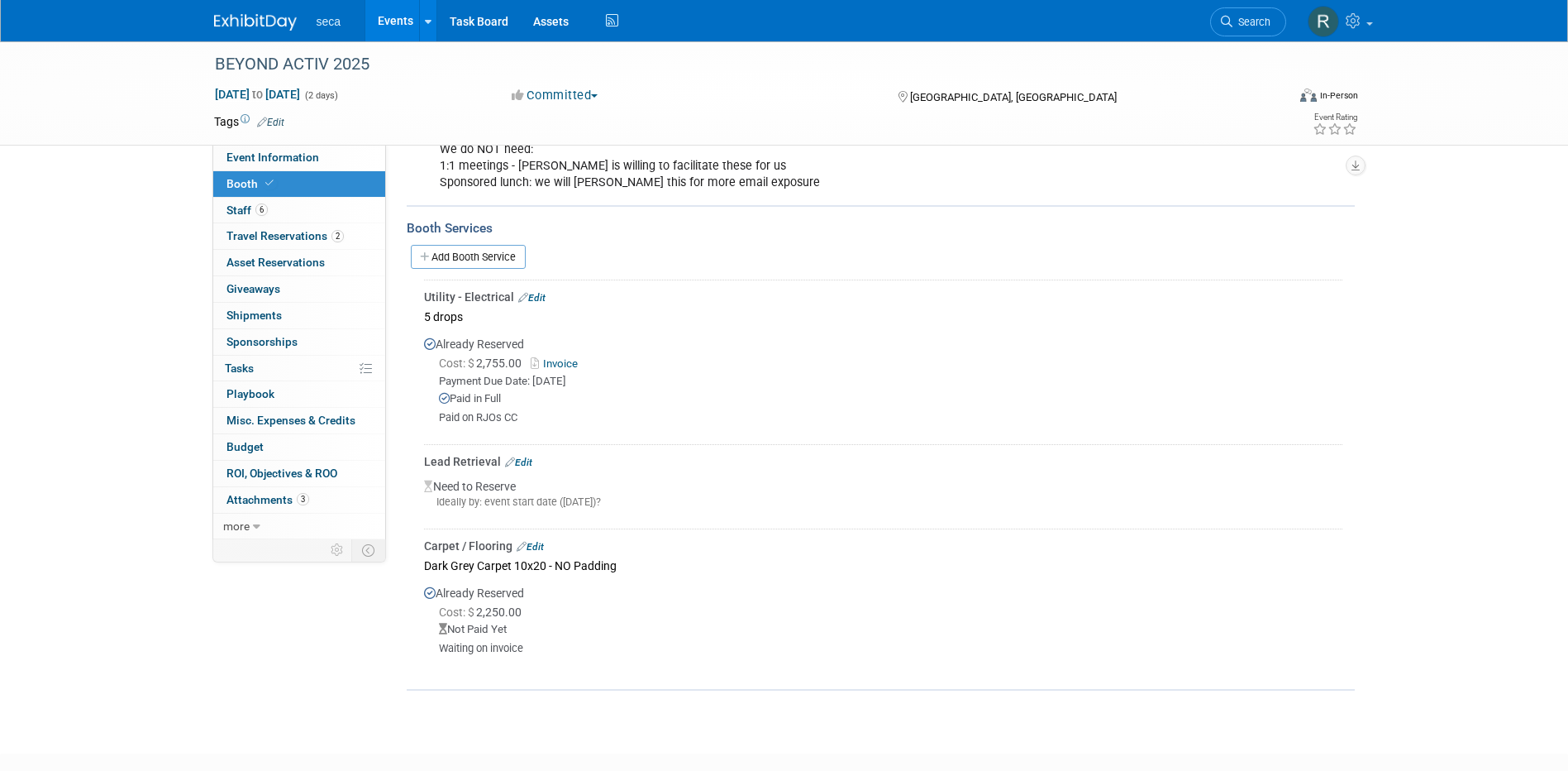
click at [524, 462] on link "Edit" at bounding box center [518, 462] width 27 height 11
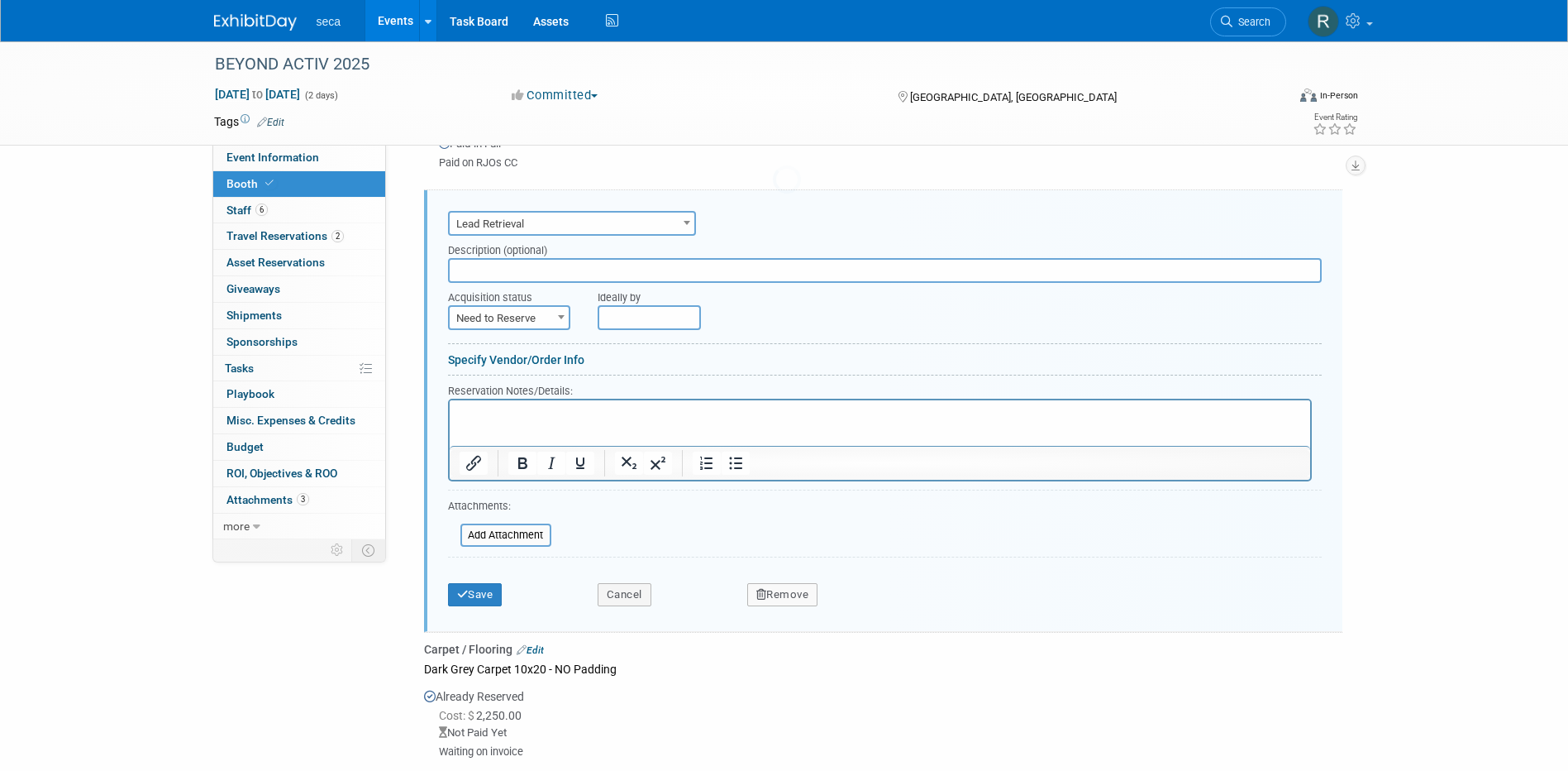
scroll to position [0, 0]
click at [789, 594] on button "Remove" at bounding box center [783, 594] width 71 height 24
click at [1105, 565] on div "Save Cancel Remove Are you sure? Yes No" at bounding box center [884, 589] width 873 height 51
click at [618, 593] on button "Cancel" at bounding box center [624, 594] width 54 height 24
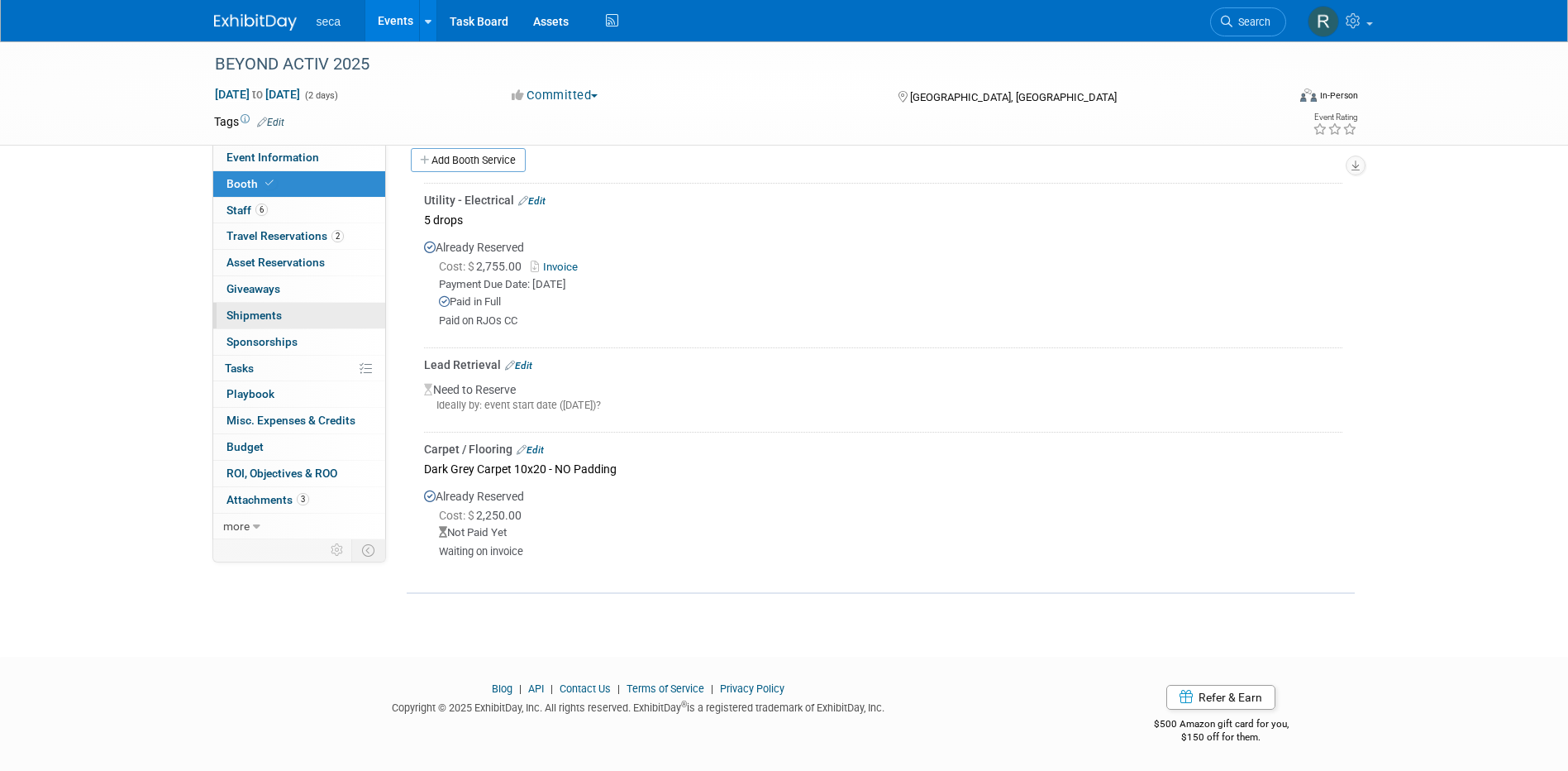
click at [280, 312] on span "Shipments 0" at bounding box center [254, 314] width 56 height 13
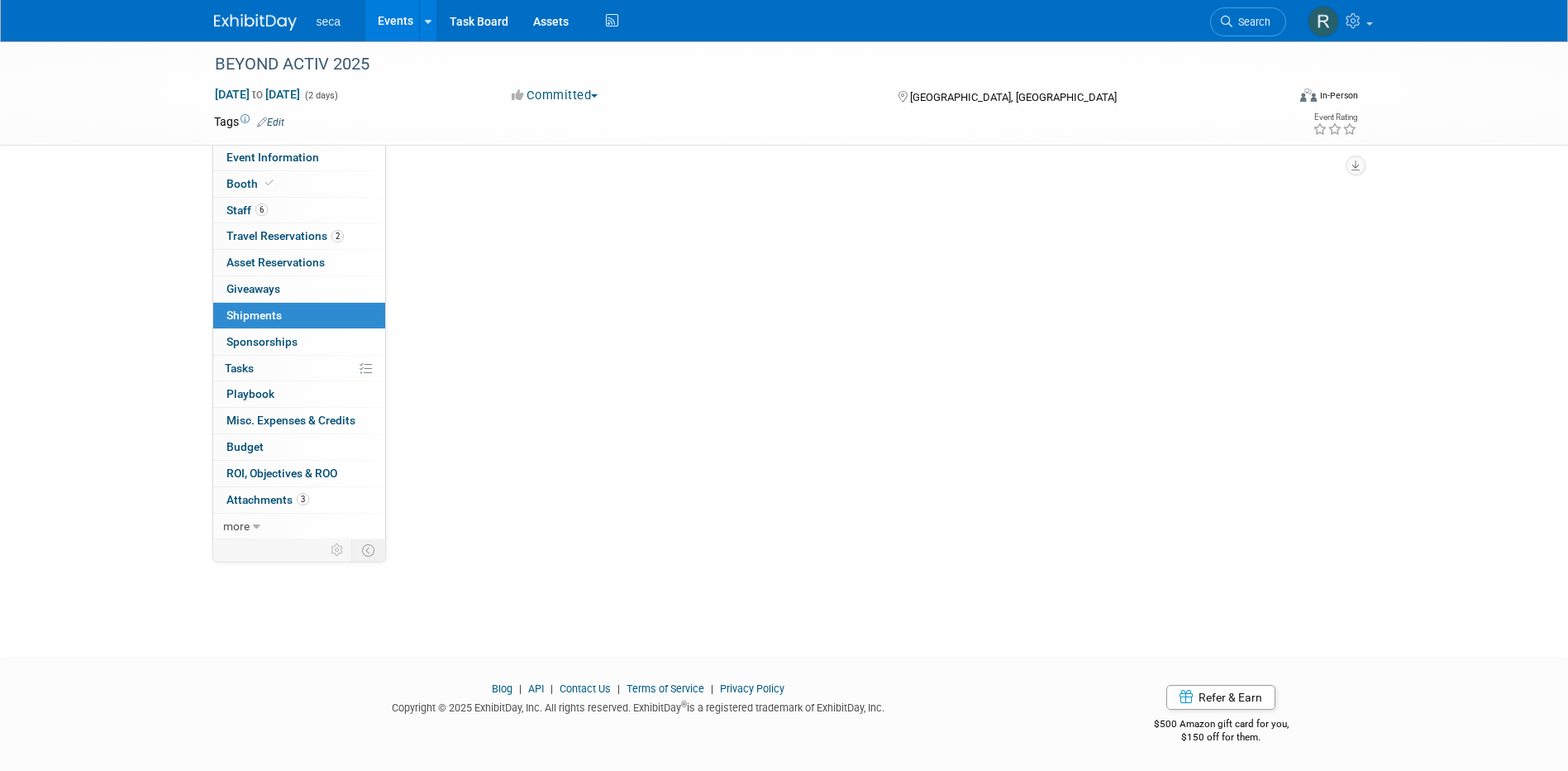
scroll to position [0, 0]
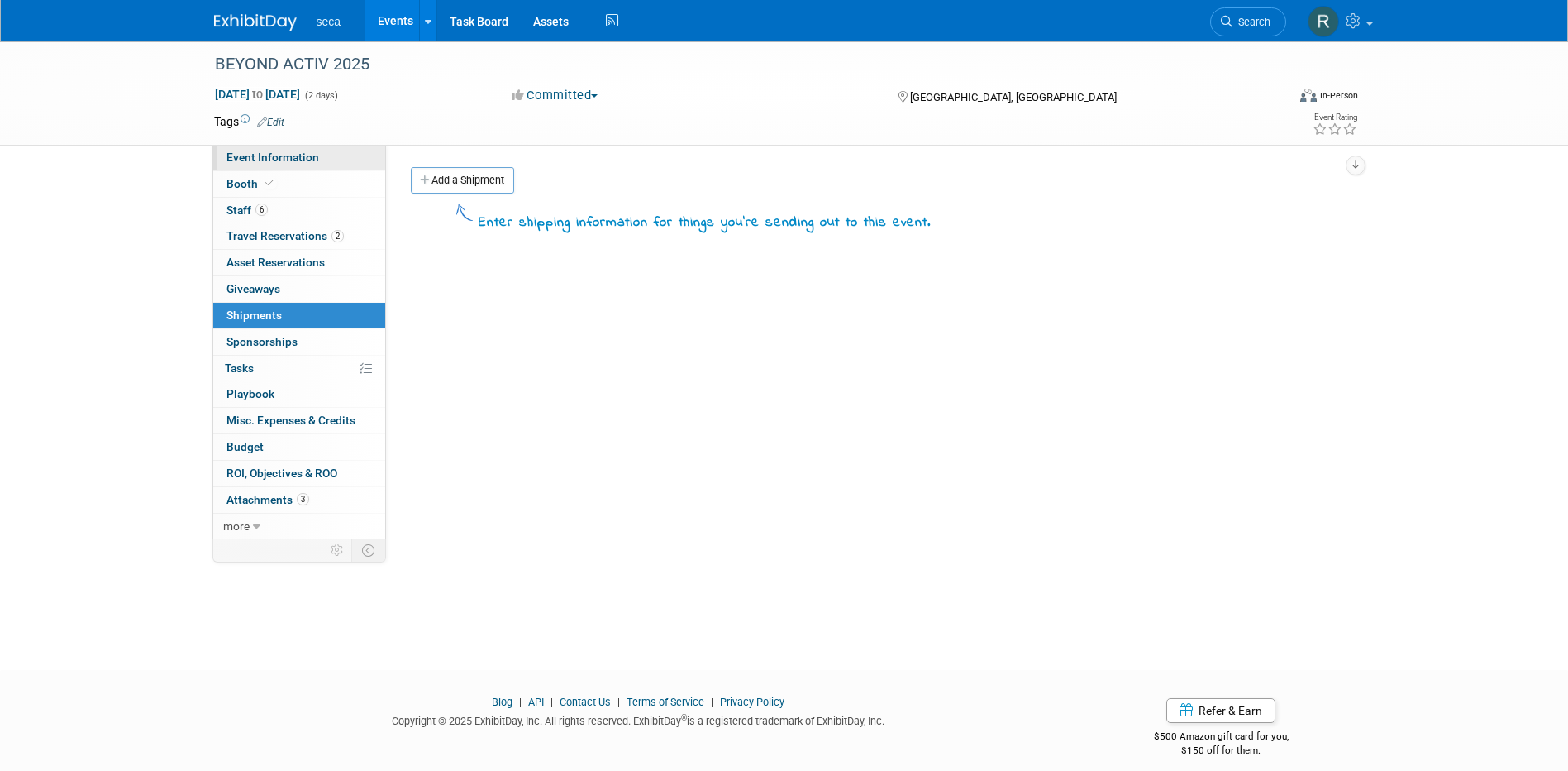
click at [289, 147] on link "Event Information" at bounding box center [299, 157] width 172 height 25
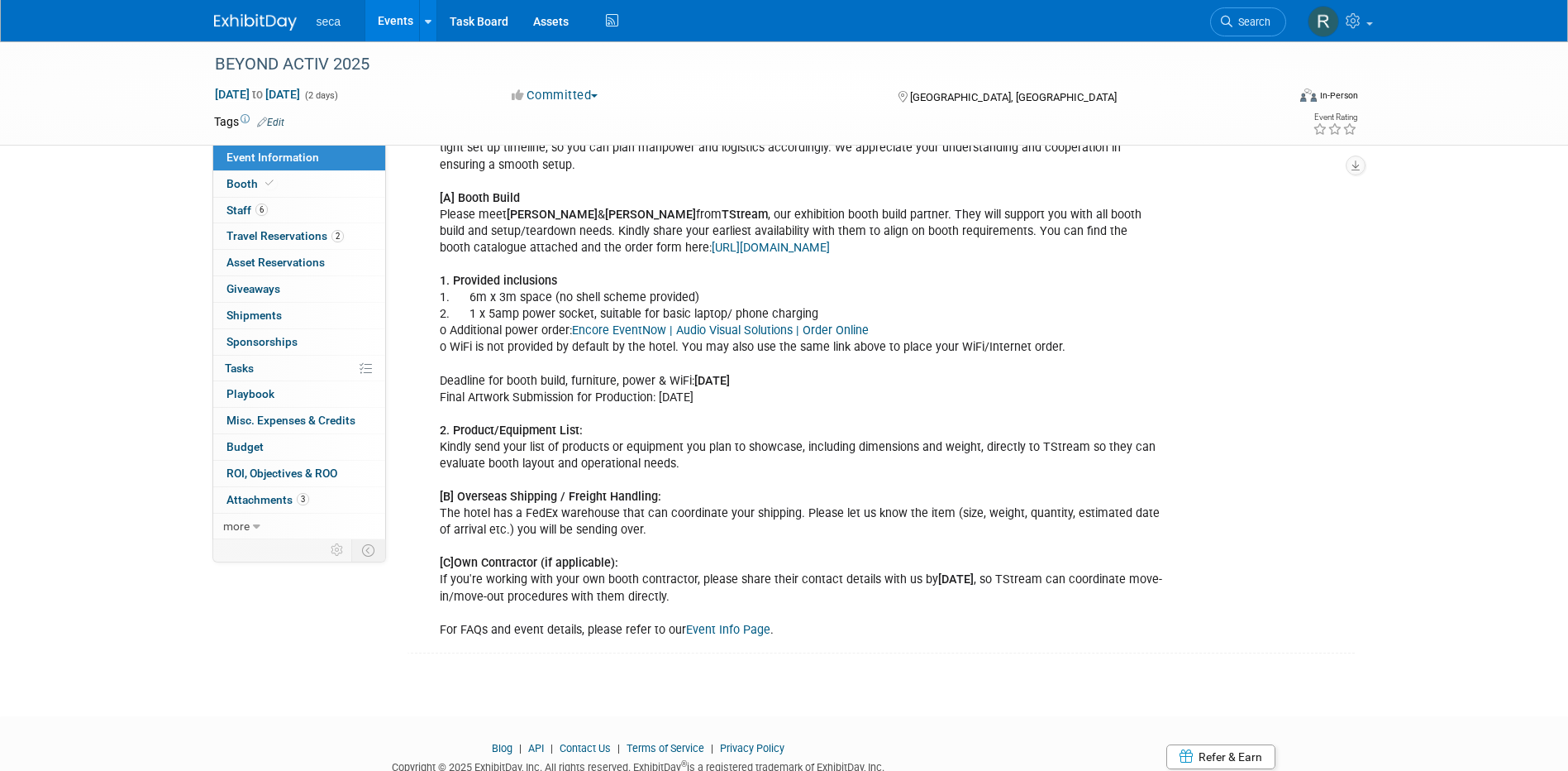
scroll to position [496, 0]
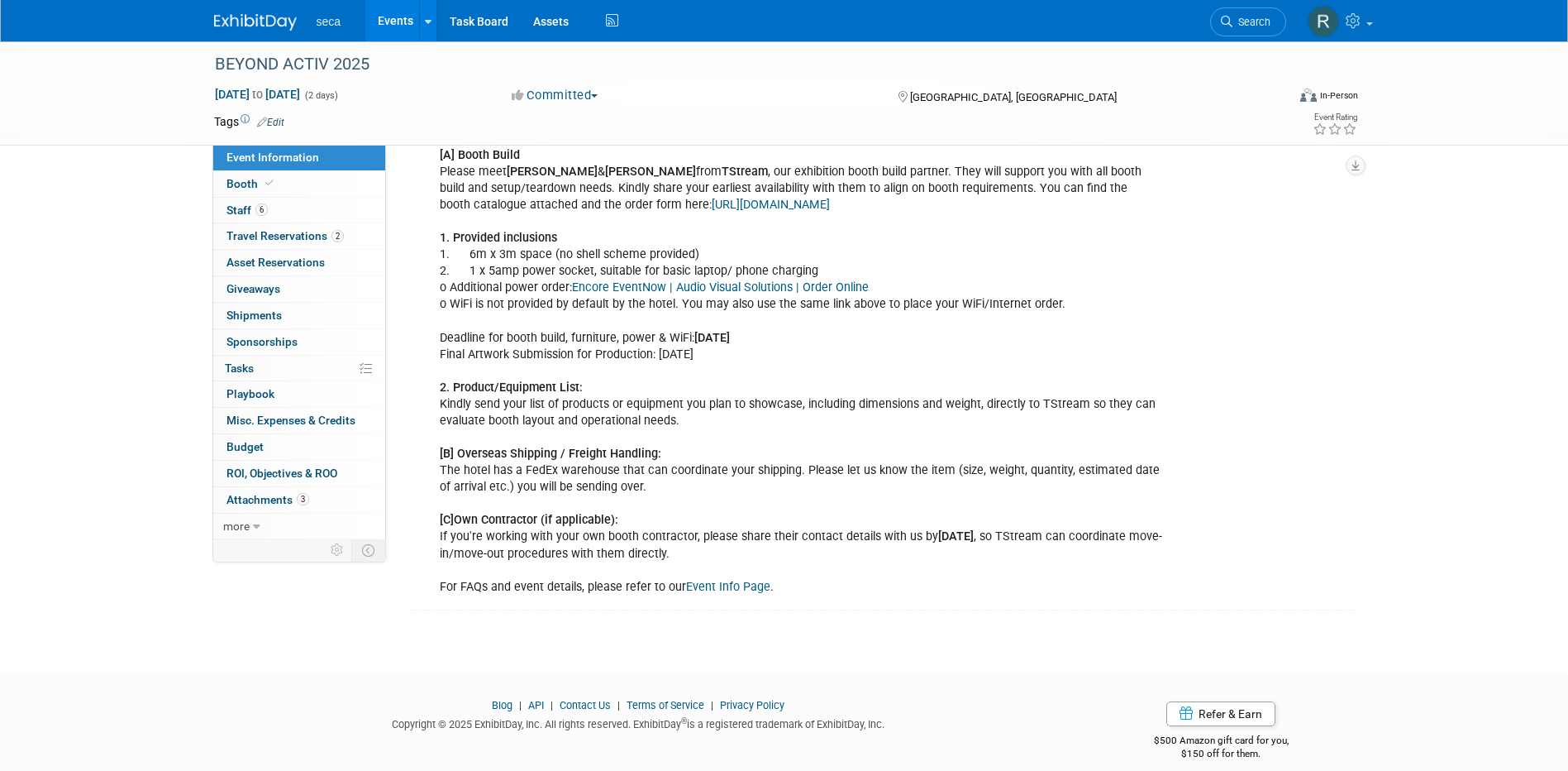
click at [745, 593] on link "Event Info Page" at bounding box center [728, 586] width 84 height 14
click at [394, 23] on link "Events" at bounding box center [395, 20] width 60 height 41
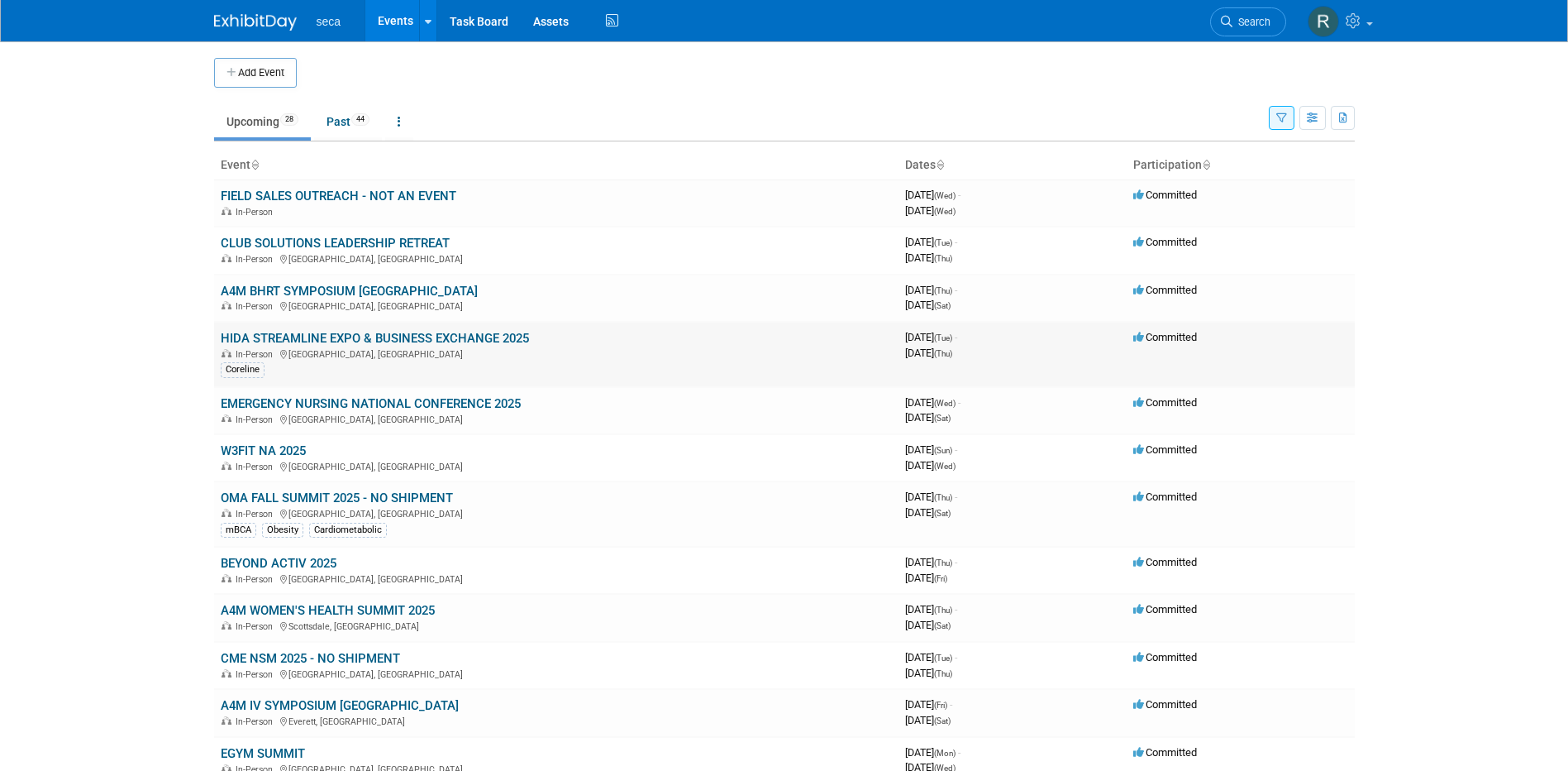
click at [306, 337] on link "HIDA STREAMLINE EXPO & BUSINESS EXCHANGE 2025" at bounding box center [374, 338] width 308 height 15
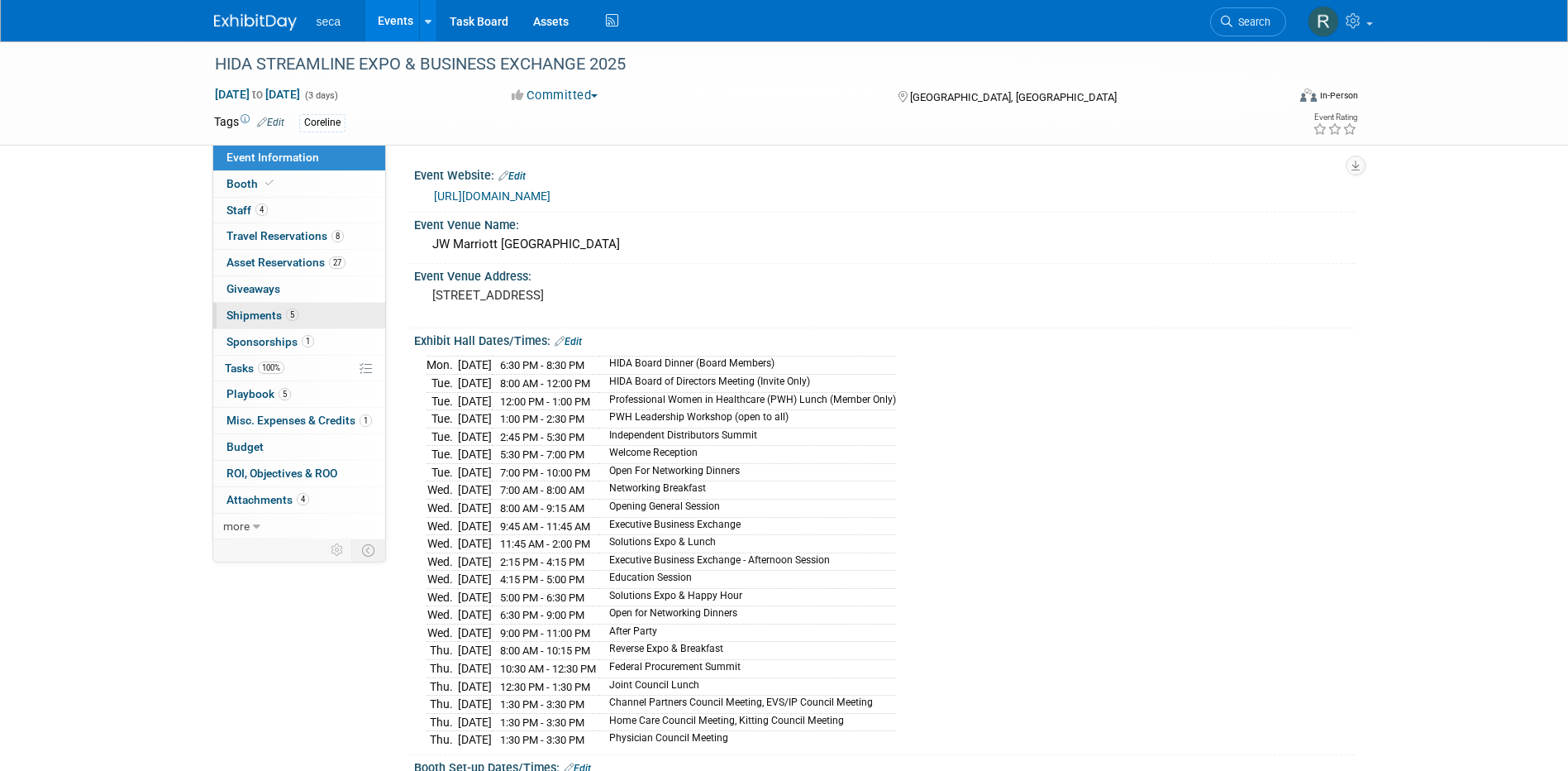
click at [275, 317] on span "Shipments 5" at bounding box center [262, 314] width 72 height 13
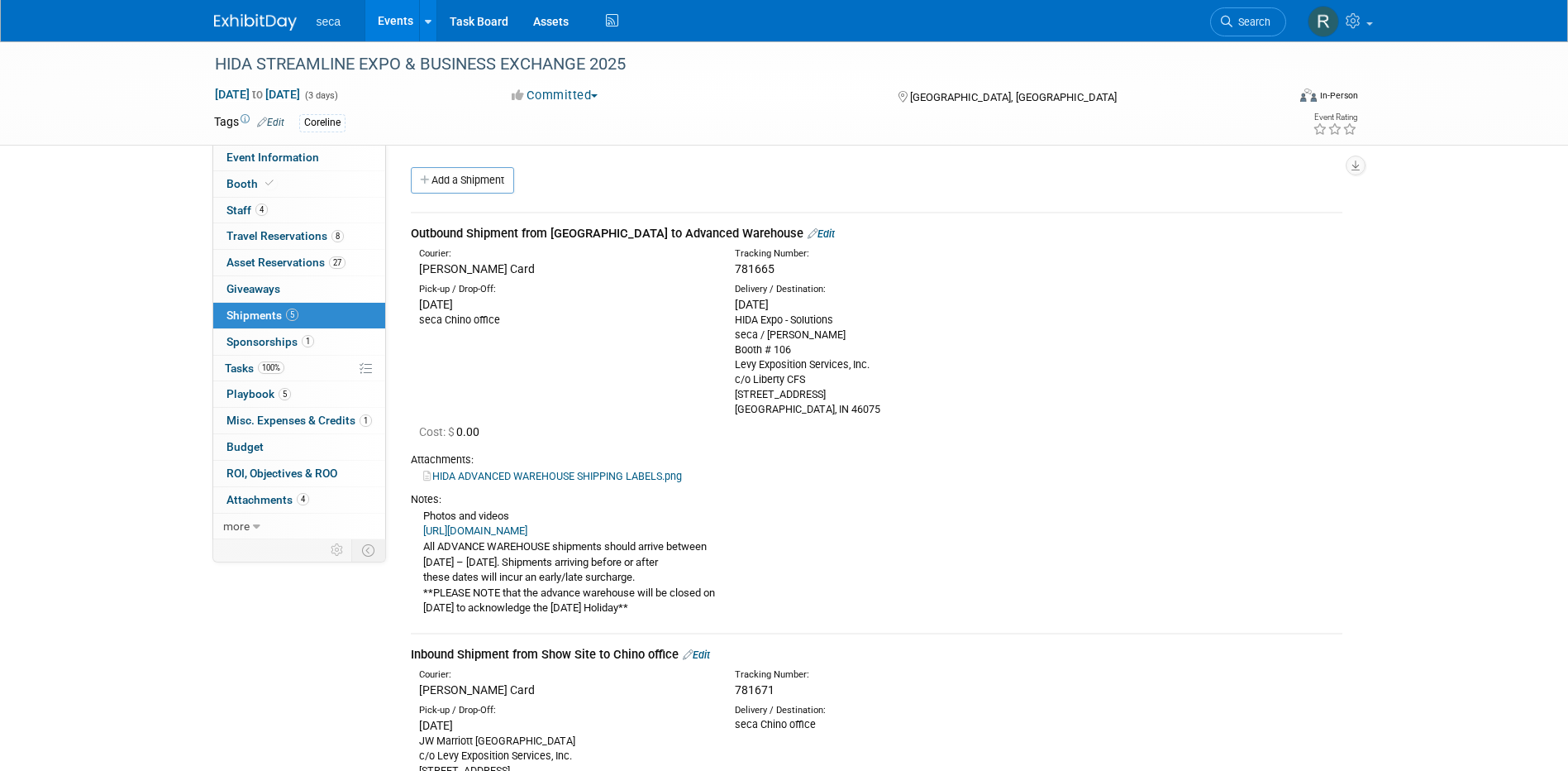
click at [401, 16] on link "Events" at bounding box center [395, 20] width 60 height 41
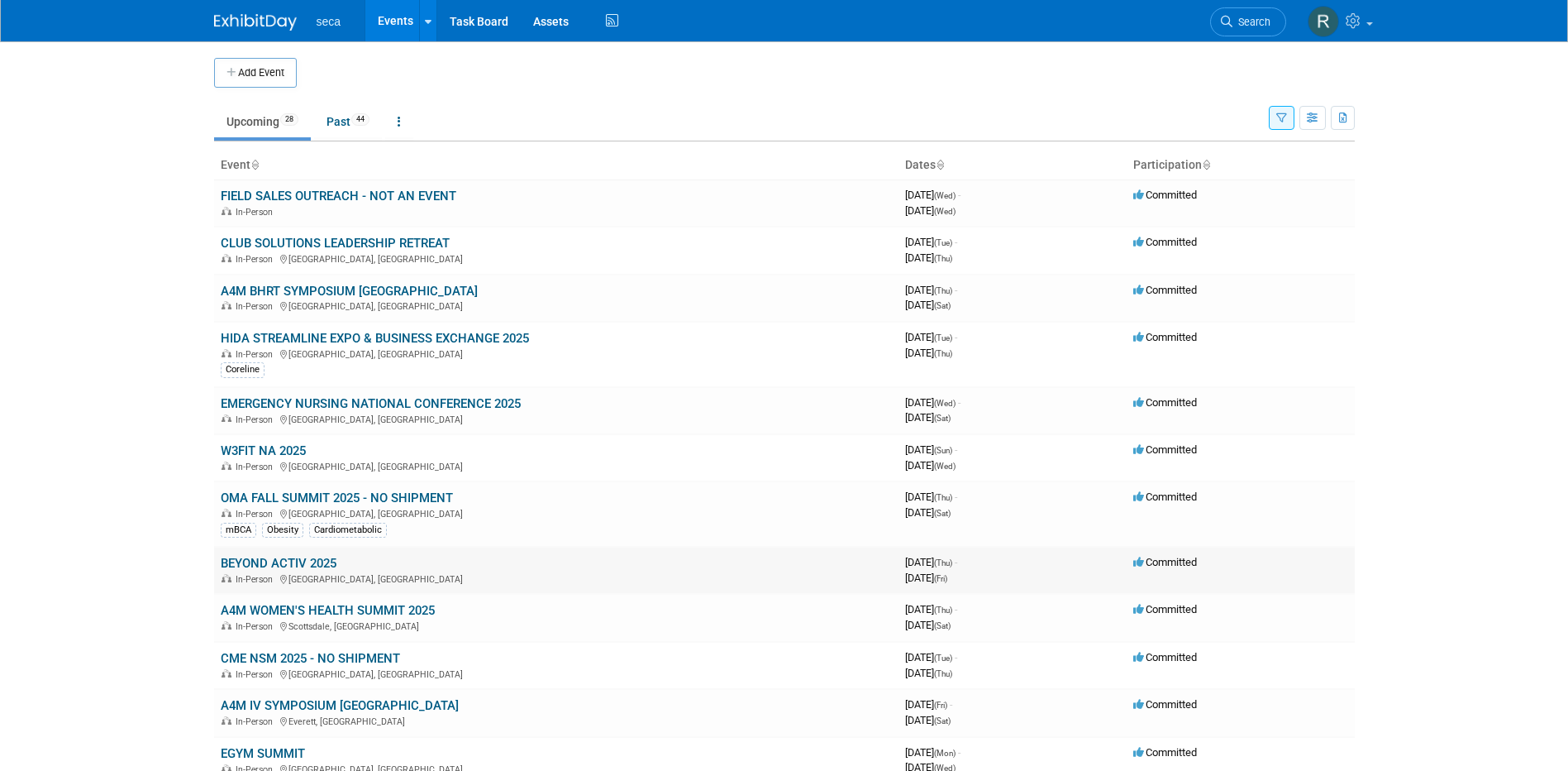
click at [278, 565] on link "BEYOND ACTIV 2025" at bounding box center [278, 563] width 116 height 15
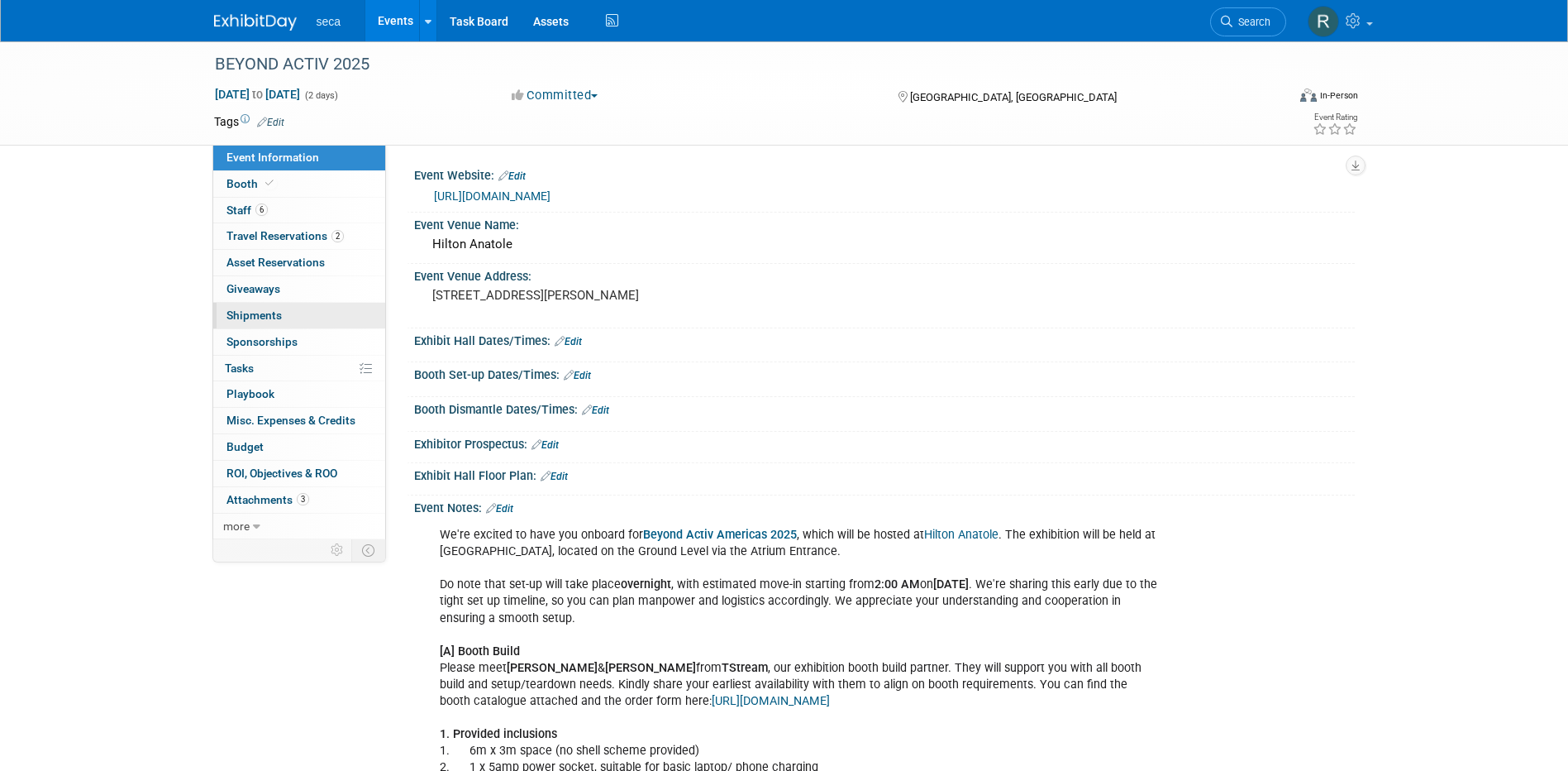
click at [255, 308] on span "Shipments 0" at bounding box center [254, 314] width 56 height 13
